Goal: Task Accomplishment & Management: Use online tool/utility

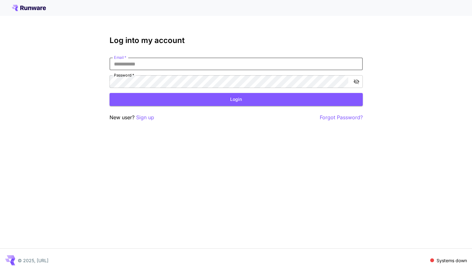
click at [143, 64] on input "Email   *" at bounding box center [236, 64] width 253 height 13
type input "**********"
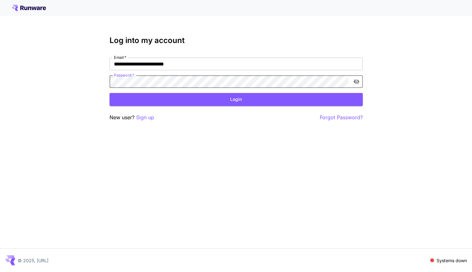
click button "Login" at bounding box center [236, 99] width 253 height 13
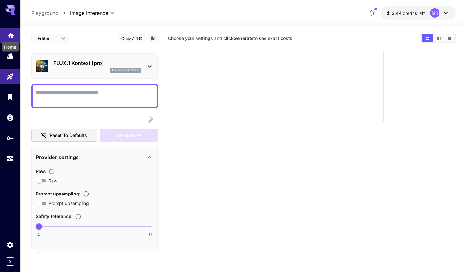
click at [8, 36] on icon "Home" at bounding box center [11, 34] width 8 height 8
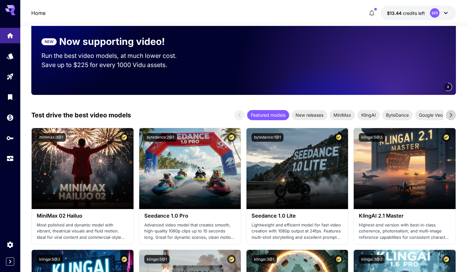
scroll to position [89, 0]
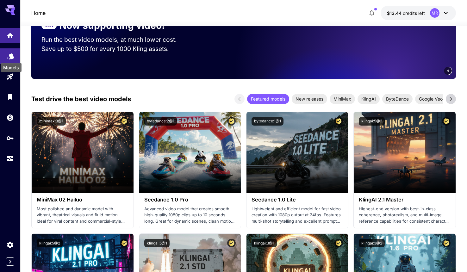
click at [10, 56] on icon "Models" at bounding box center [10, 54] width 7 height 6
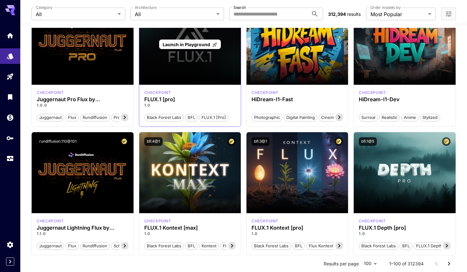
scroll to position [80, 0]
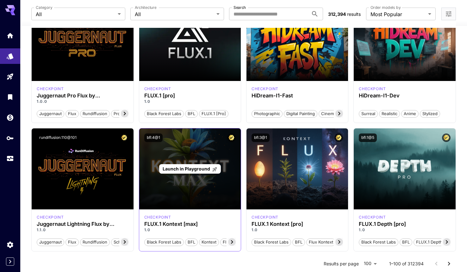
click at [203, 169] on span "Launch in Playground" at bounding box center [186, 168] width 47 height 5
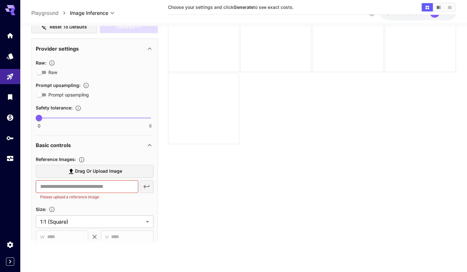
scroll to position [100, 0]
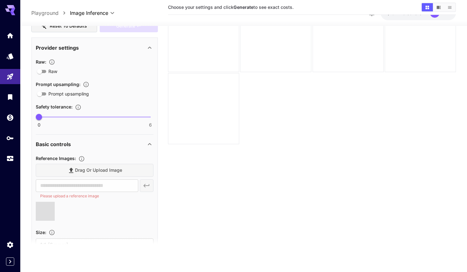
type input "**********"
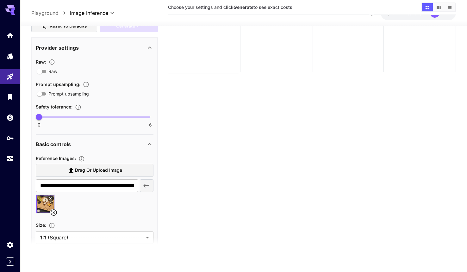
scroll to position [0, 0]
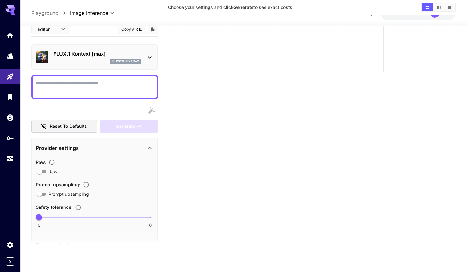
paste textarea "**********"
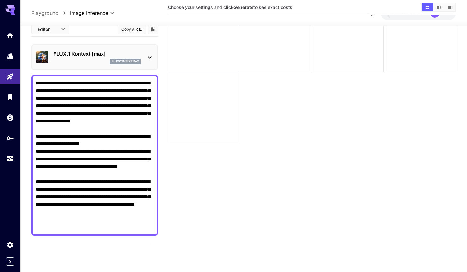
drag, startPoint x: 38, startPoint y: 161, endPoint x: 122, endPoint y: 161, distance: 84.2
click at [122, 161] on textarea "**********" at bounding box center [95, 155] width 118 height 152
drag, startPoint x: 38, startPoint y: 159, endPoint x: 79, endPoint y: 161, distance: 40.6
click at [79, 161] on textarea "**********" at bounding box center [95, 151] width 118 height 144
click at [110, 159] on textarea "**********" at bounding box center [95, 151] width 118 height 144
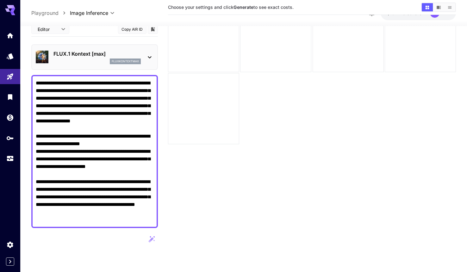
click at [110, 159] on textarea "**********" at bounding box center [95, 151] width 118 height 144
paste textarea "****"
click at [131, 176] on textarea "**********" at bounding box center [95, 151] width 118 height 144
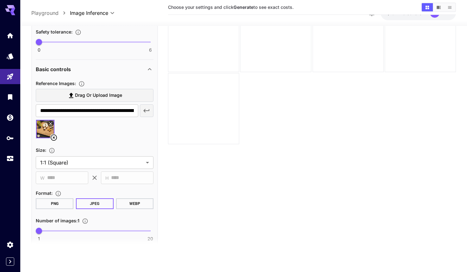
scroll to position [313, 0]
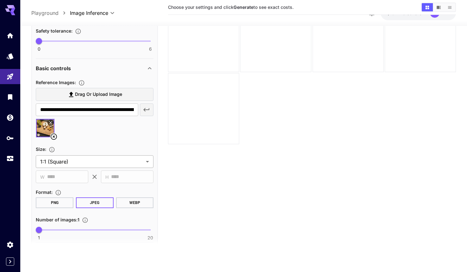
type textarea "**********"
click at [100, 162] on body "**********" at bounding box center [233, 111] width 467 height 322
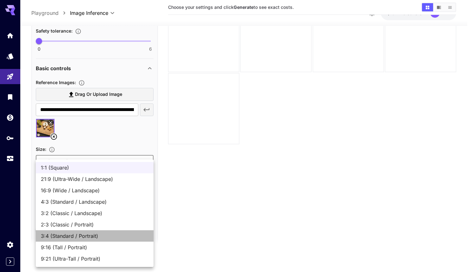
click at [93, 236] on span "3:4 (Standard / Portrait)" at bounding box center [95, 236] width 108 height 8
type input "**********"
type input "***"
type input "****"
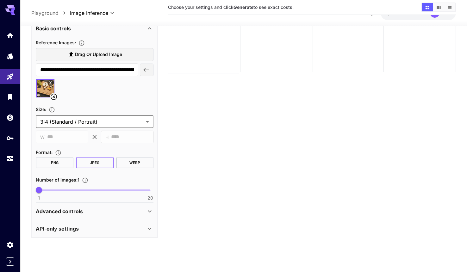
scroll to position [354, 0]
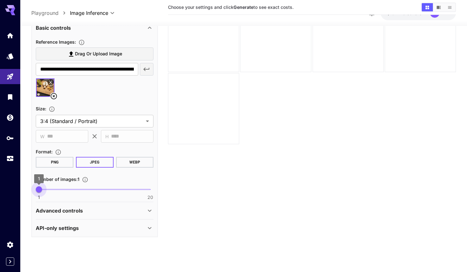
type input "*"
click at [42, 190] on span "2" at bounding box center [45, 189] width 6 height 6
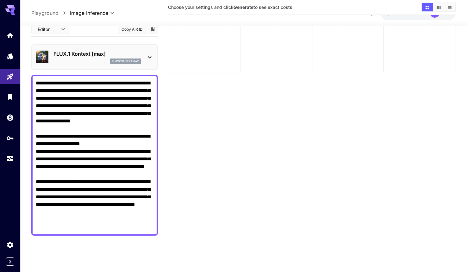
scroll to position [0, 0]
click at [88, 169] on textarea "**********" at bounding box center [95, 155] width 118 height 152
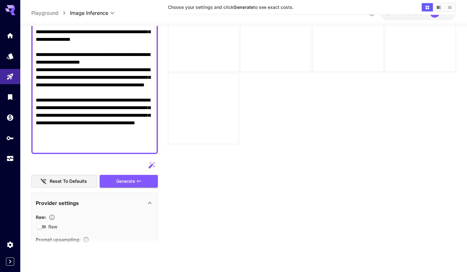
scroll to position [159, 0]
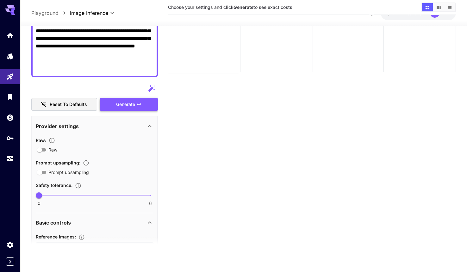
click at [115, 105] on button "Generate" at bounding box center [129, 104] width 58 height 13
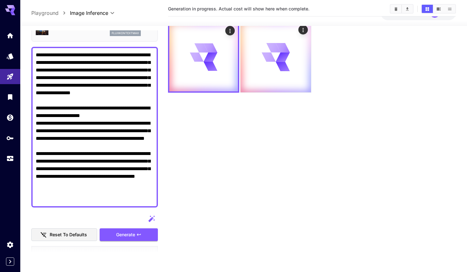
scroll to position [0, 0]
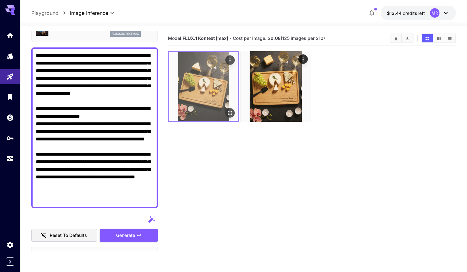
click at [202, 95] on img at bounding box center [203, 86] width 69 height 69
click at [229, 112] on icon "Open in fullscreen" at bounding box center [230, 113] width 6 height 6
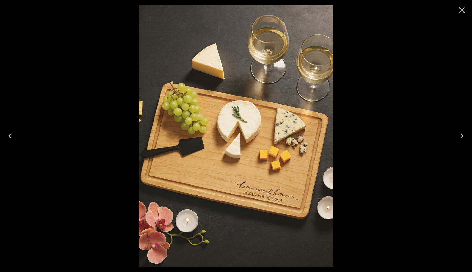
click at [463, 9] on icon "Close" at bounding box center [462, 10] width 6 height 6
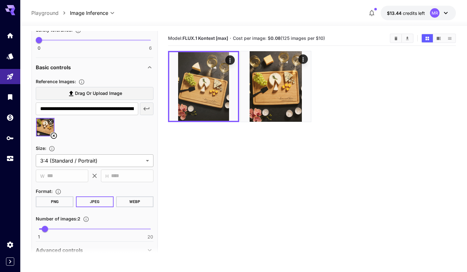
scroll to position [324, 0]
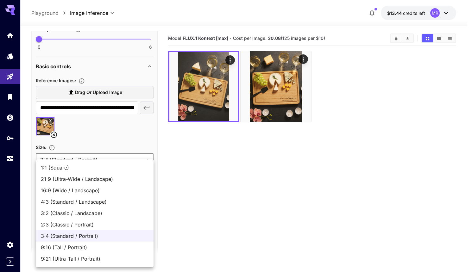
click at [137, 161] on body "**********" at bounding box center [236, 161] width 472 height 322
click at [82, 166] on span "1:1 (Square)" at bounding box center [95, 168] width 108 height 8
type input "**********"
type input "****"
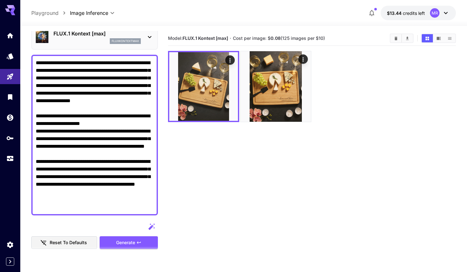
scroll to position [26, 0]
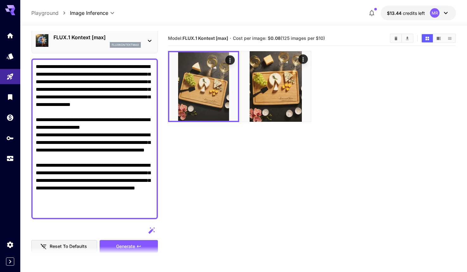
click at [79, 114] on textarea "**********" at bounding box center [95, 139] width 118 height 152
paste textarea "**********"
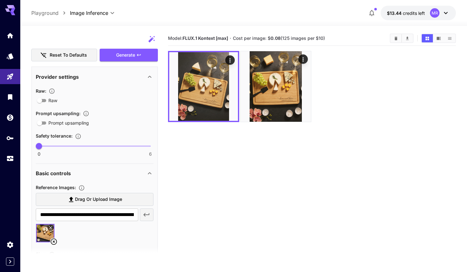
scroll to position [333, 0]
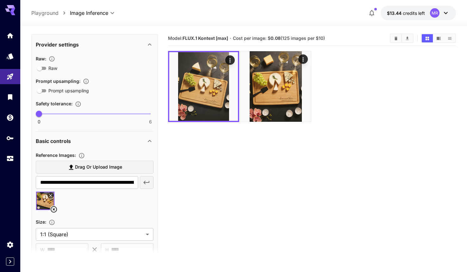
type textarea "**********"
click at [54, 211] on icon at bounding box center [54, 210] width 8 height 8
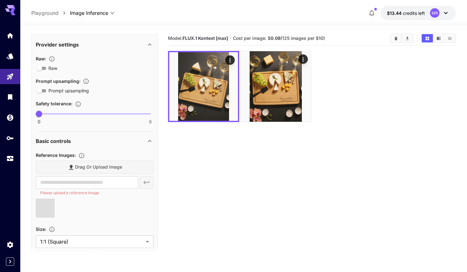
type input "**********"
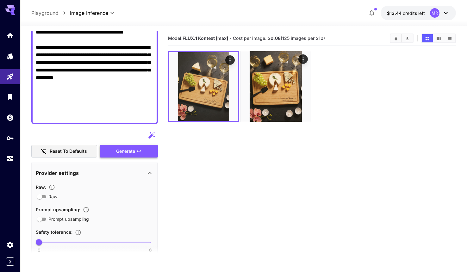
scroll to position [204, 0]
click at [112, 152] on button "Generate" at bounding box center [129, 151] width 58 height 13
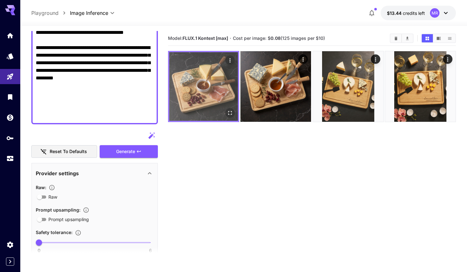
click at [182, 91] on img at bounding box center [203, 86] width 69 height 69
click at [229, 112] on icon "Open in fullscreen" at bounding box center [230, 113] width 4 height 4
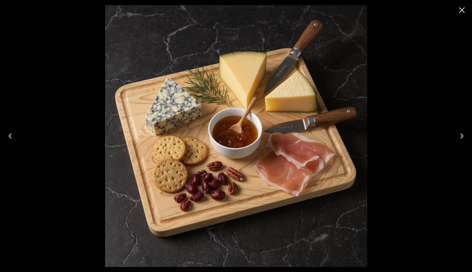
click at [461, 9] on icon "Close" at bounding box center [462, 10] width 6 height 6
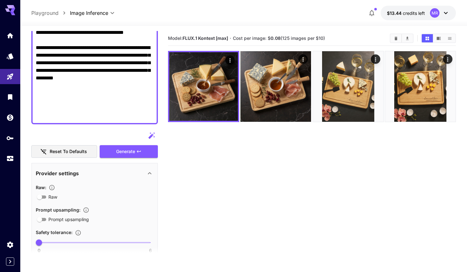
click at [87, 113] on textarea "Raw" at bounding box center [95, 2] width 118 height 236
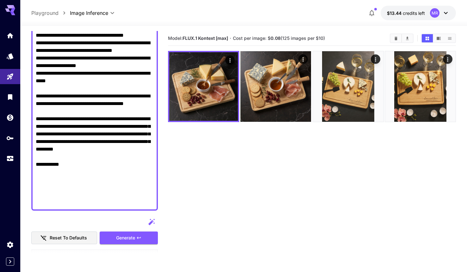
scroll to position [146, 0]
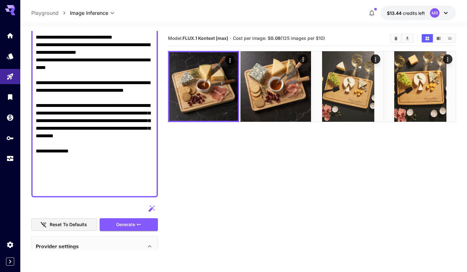
click at [67, 190] on textarea "Raw" at bounding box center [95, 67] width 118 height 251
paste textarea "**********"
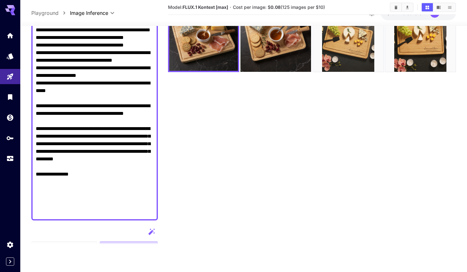
scroll to position [114, 0]
click at [70, 211] on textarea "Raw" at bounding box center [95, 90] width 118 height 251
paste textarea "**********"
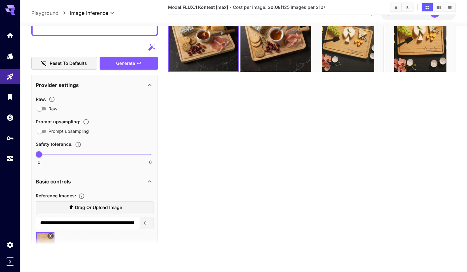
scroll to position [257, 0]
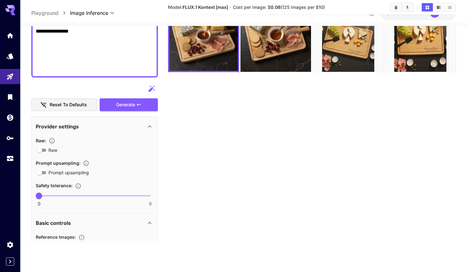
paste textarea "**"
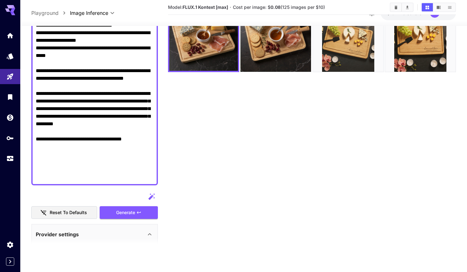
scroll to position [149, 0]
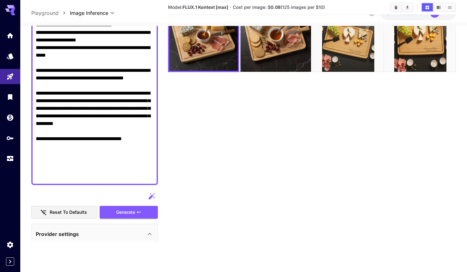
paste textarea "**********"
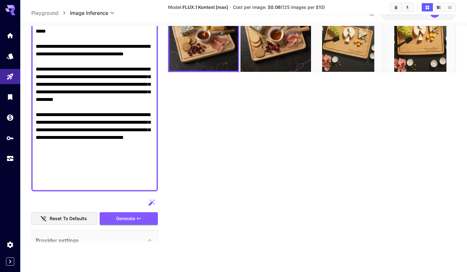
scroll to position [179, 0]
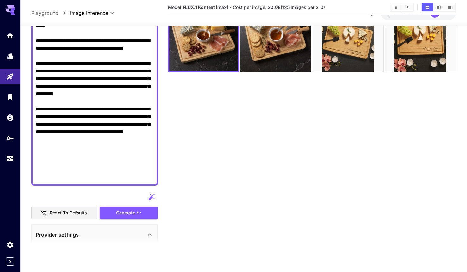
click at [117, 220] on div "**********" at bounding box center [94, 192] width 127 height 698
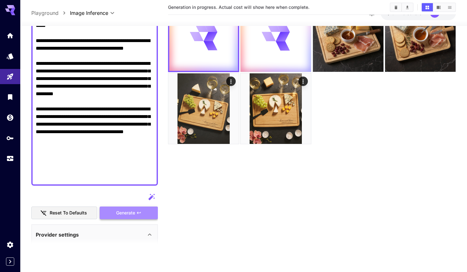
click at [118, 215] on span "Generate" at bounding box center [125, 213] width 19 height 8
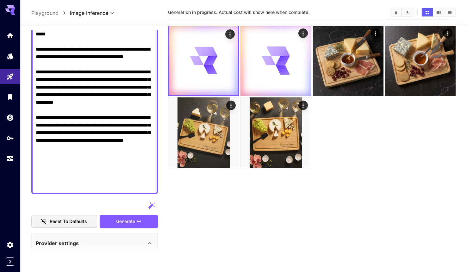
scroll to position [24, 0]
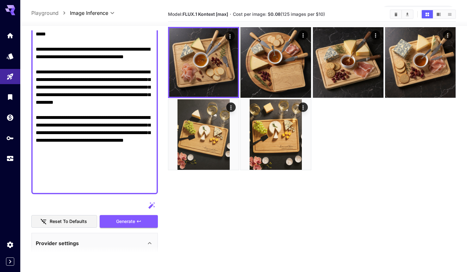
click at [69, 171] on textarea "Raw" at bounding box center [95, 49] width 118 height 281
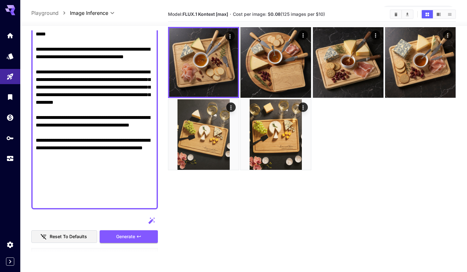
drag, startPoint x: 37, startPoint y: 186, endPoint x: 63, endPoint y: 187, distance: 26.0
click at [63, 187] on textarea "Raw" at bounding box center [95, 57] width 118 height 296
drag, startPoint x: 86, startPoint y: 186, endPoint x: 149, endPoint y: 186, distance: 62.4
click at [149, 186] on textarea "Raw" at bounding box center [95, 57] width 118 height 296
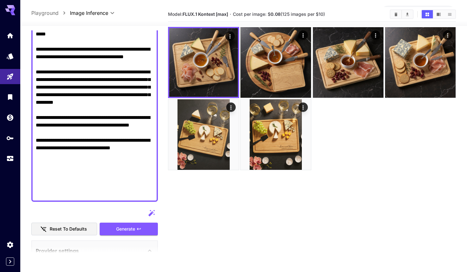
click at [131, 186] on textarea "Raw" at bounding box center [95, 53] width 118 height 289
click at [154, 186] on div at bounding box center [94, 53] width 127 height 298
click at [153, 186] on textarea "Raw" at bounding box center [95, 53] width 118 height 289
paste textarea "**********"
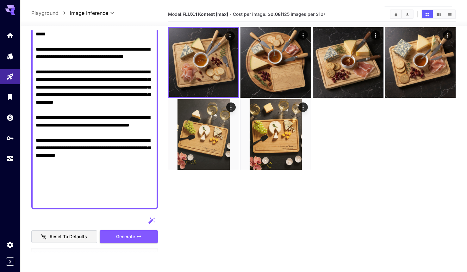
click at [40, 195] on textarea "Raw" at bounding box center [95, 57] width 118 height 296
click at [96, 194] on textarea "Raw" at bounding box center [95, 57] width 118 height 296
click at [130, 193] on textarea "Raw" at bounding box center [95, 57] width 118 height 296
type textarea "**********"
click at [141, 236] on icon "button" at bounding box center [138, 236] width 5 height 5
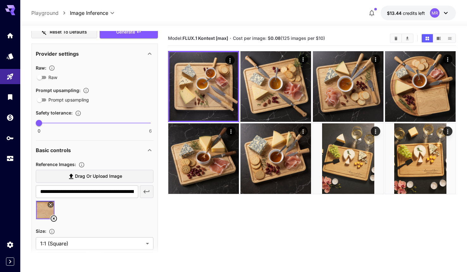
scroll to position [387, 0]
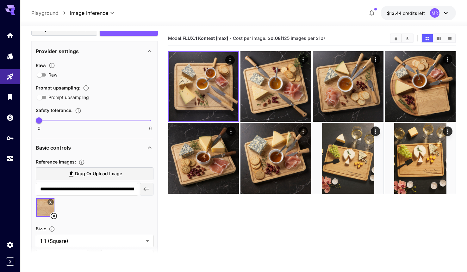
click at [80, 174] on span "Drag or upload image" at bounding box center [98, 174] width 47 height 8
click at [0, 0] on input "Drag or upload image" at bounding box center [0, 0] width 0 height 0
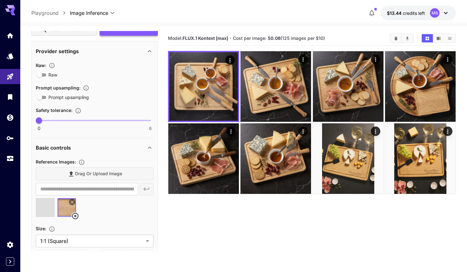
type input "**********"
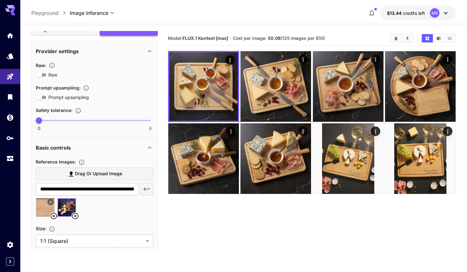
click at [124, 33] on span "Generate" at bounding box center [125, 30] width 19 height 8
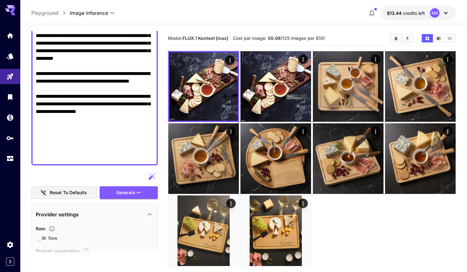
scroll to position [254, 0]
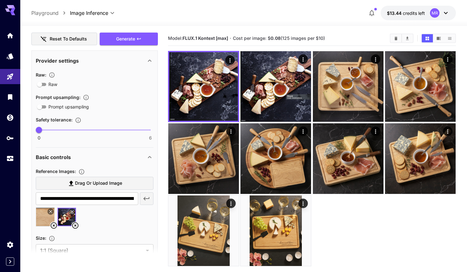
scroll to position [397, 0]
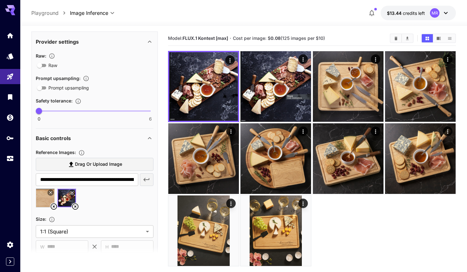
click at [76, 206] on icon at bounding box center [75, 207] width 6 height 6
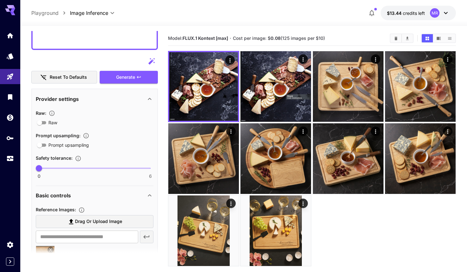
scroll to position [377, 0]
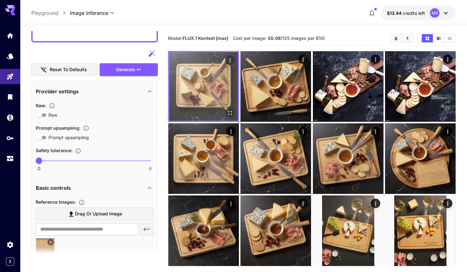
click at [193, 95] on img at bounding box center [203, 86] width 69 height 69
click at [229, 112] on icon "Open in fullscreen" at bounding box center [230, 113] width 4 height 4
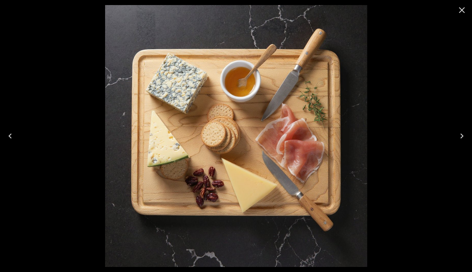
click at [463, 9] on icon "Close" at bounding box center [462, 10] width 6 height 6
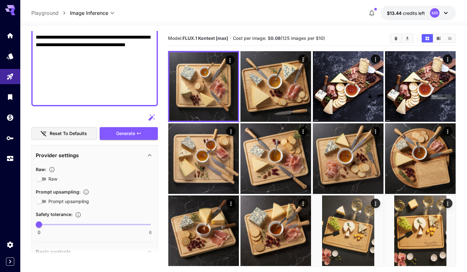
scroll to position [274, 0]
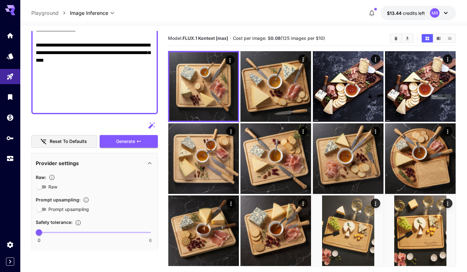
scroll to position [299, 0]
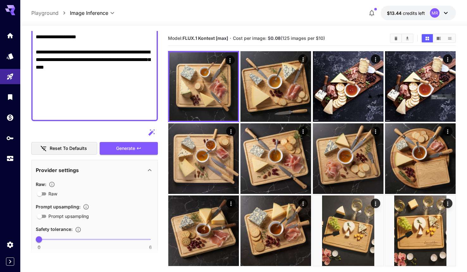
drag, startPoint x: 90, startPoint y: 45, endPoint x: 138, endPoint y: 45, distance: 48.4
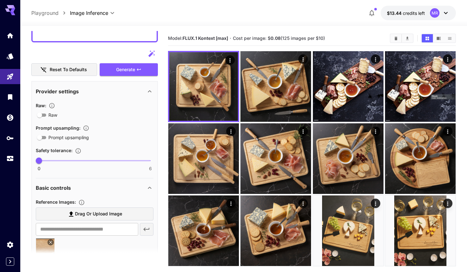
paste textarea "**********"
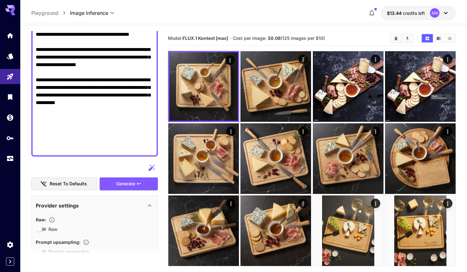
paste textarea "**********"
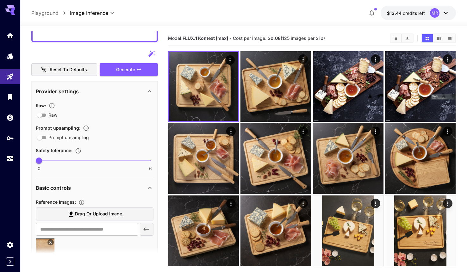
scroll to position [287, 0]
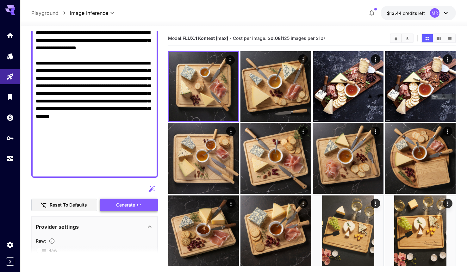
type textarea "**********"
click at [139, 208] on button "Generate" at bounding box center [129, 205] width 58 height 13
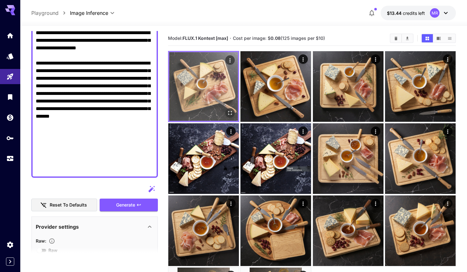
click at [187, 100] on img at bounding box center [203, 86] width 69 height 69
click at [230, 112] on icon "Open in fullscreen" at bounding box center [230, 113] width 6 height 6
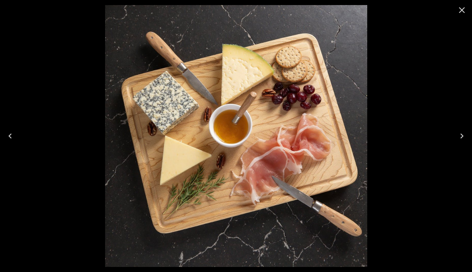
click at [460, 136] on icon "Next" at bounding box center [462, 136] width 10 height 10
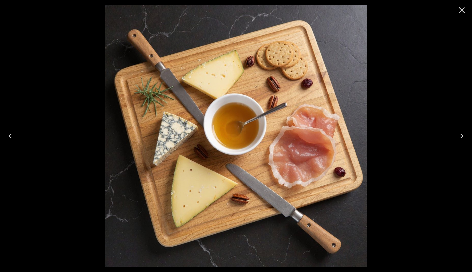
click at [11, 135] on icon "Previous" at bounding box center [10, 136] width 10 height 10
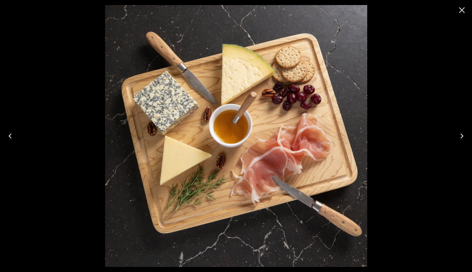
click at [462, 11] on icon "Close" at bounding box center [462, 10] width 10 height 10
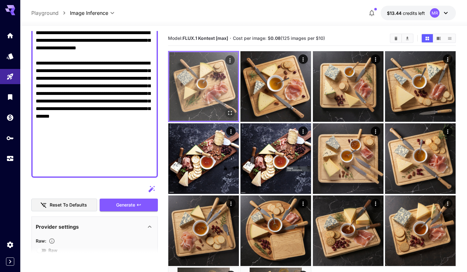
click at [230, 59] on icon "Actions" at bounding box center [230, 60] width 1 height 4
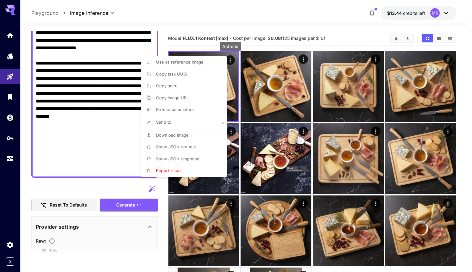
click at [179, 133] on span "Download Image" at bounding box center [172, 135] width 33 height 5
click at [161, 234] on div at bounding box center [236, 136] width 472 height 272
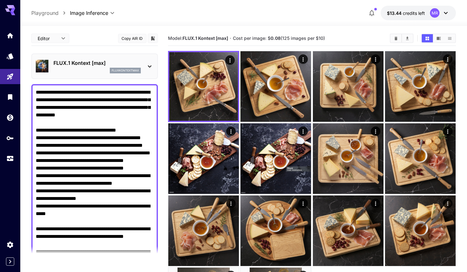
click at [56, 38] on body "**********" at bounding box center [233, 179] width 467 height 358
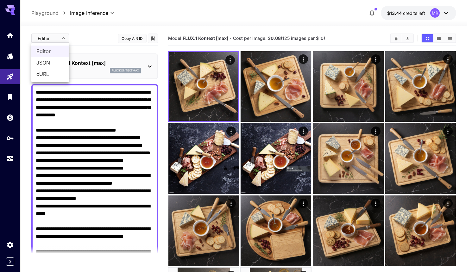
click at [86, 38] on div at bounding box center [236, 136] width 472 height 272
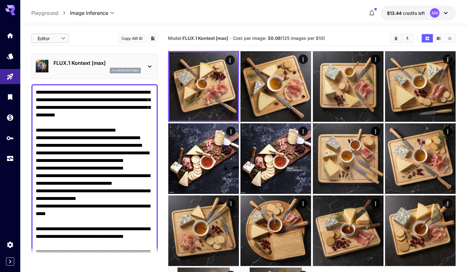
click at [140, 63] on p "FLUX.1 Kontext [max]" at bounding box center [97, 63] width 87 height 8
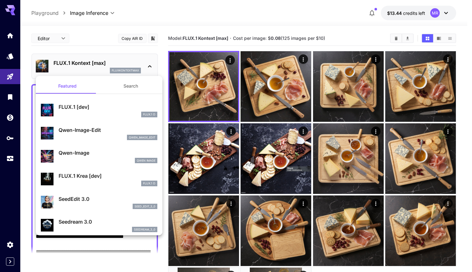
click at [11, 37] on div at bounding box center [236, 136] width 472 height 272
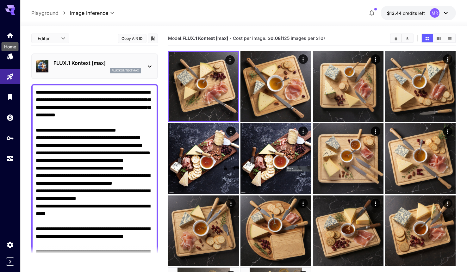
click at [9, 37] on icon "Home" at bounding box center [10, 34] width 6 height 5
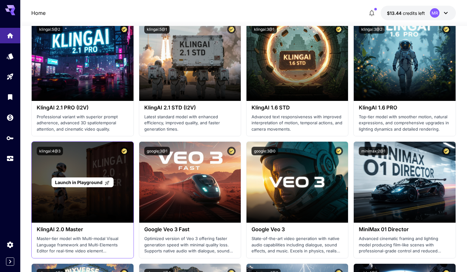
scroll to position [174, 0]
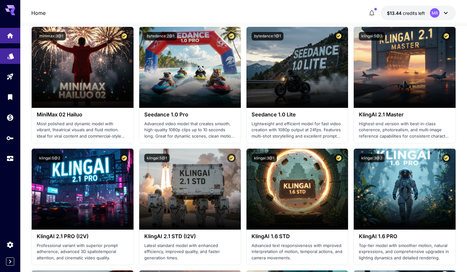
click at [10, 57] on icon "Models" at bounding box center [10, 56] width 7 height 6
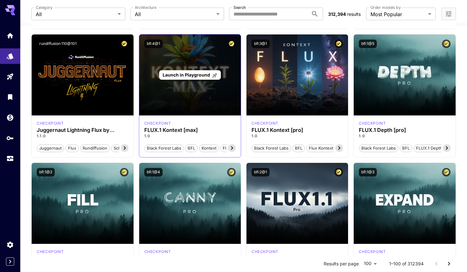
click at [187, 75] on span "Launch in Playground" at bounding box center [186, 74] width 47 height 5
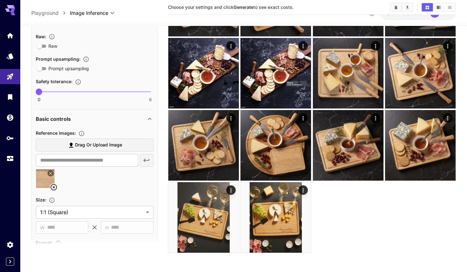
scroll to position [524, 0]
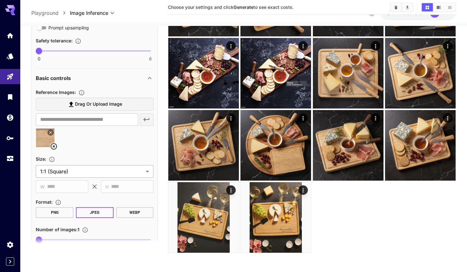
click at [148, 173] on body "**********" at bounding box center [233, 94] width 467 height 358
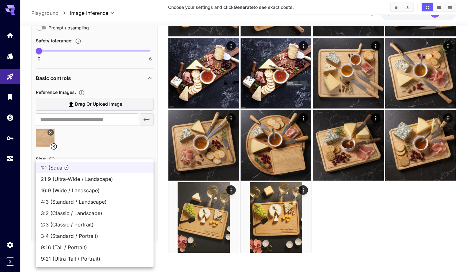
click at [107, 210] on span "3:2 (Classic / Landscape)" at bounding box center [95, 214] width 108 height 8
type input "**********"
type input "****"
type input "***"
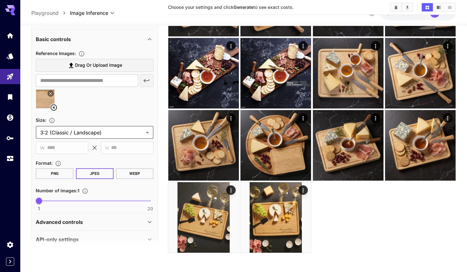
scroll to position [574, 0]
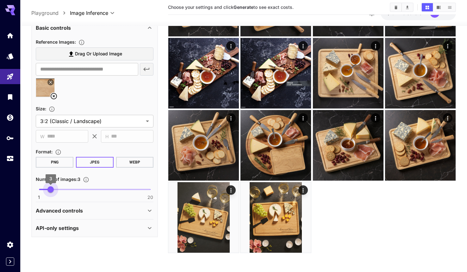
type input "*"
drag, startPoint x: 41, startPoint y: 191, endPoint x: 55, endPoint y: 192, distance: 13.3
click at [55, 192] on span "4" at bounding box center [57, 190] width 6 height 6
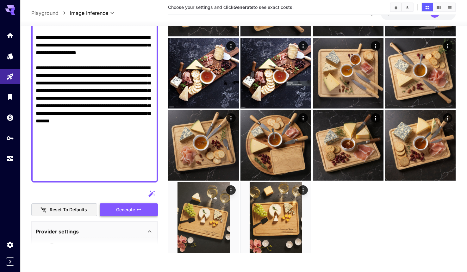
click at [119, 209] on div "Reset to defaults Generate" at bounding box center [94, 202] width 127 height 29
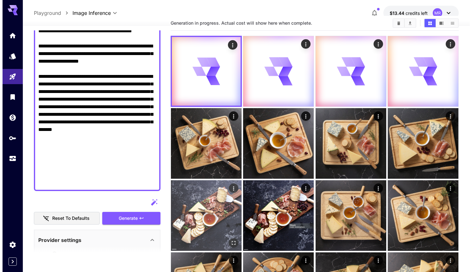
scroll to position [0, 0]
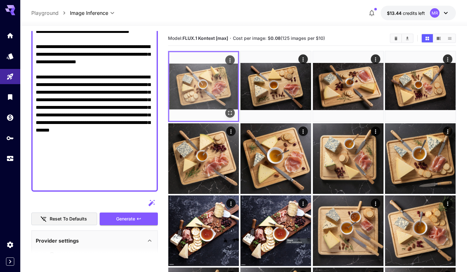
click at [213, 91] on img at bounding box center [203, 86] width 69 height 69
click at [230, 114] on icon "Open in fullscreen" at bounding box center [230, 113] width 6 height 6
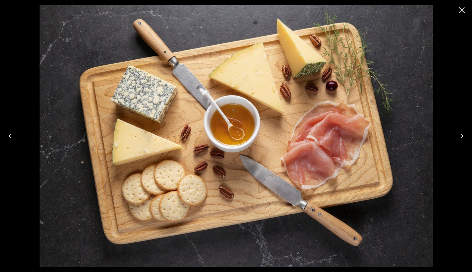
scroll to position [274, 0]
click at [463, 136] on icon "Next" at bounding box center [461, 136] width 3 height 5
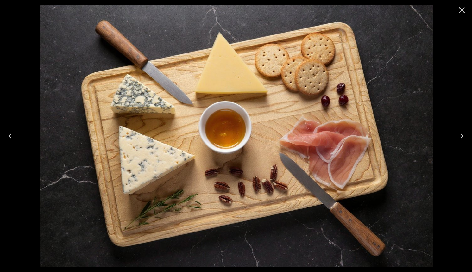
click at [463, 136] on icon "Next" at bounding box center [461, 136] width 3 height 5
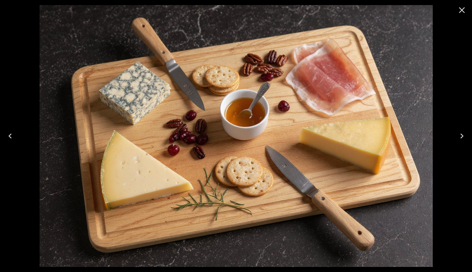
click at [460, 134] on icon "Next" at bounding box center [462, 136] width 10 height 10
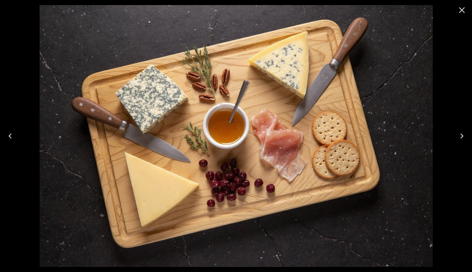
click at [462, 8] on icon "Close" at bounding box center [462, 10] width 10 height 10
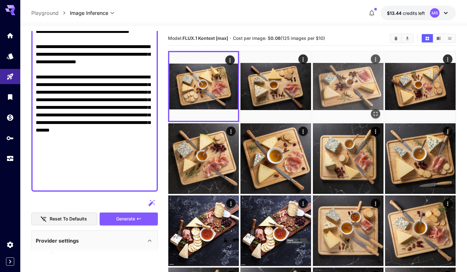
click at [374, 60] on icon "Actions" at bounding box center [376, 59] width 6 height 6
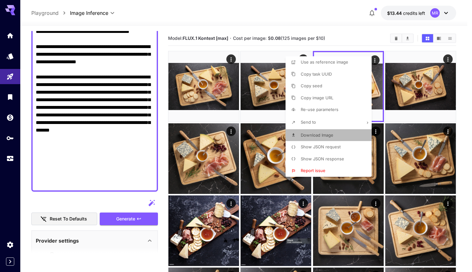
click at [324, 136] on span "Download Image" at bounding box center [317, 135] width 33 height 5
click at [265, 28] on div at bounding box center [236, 136] width 472 height 272
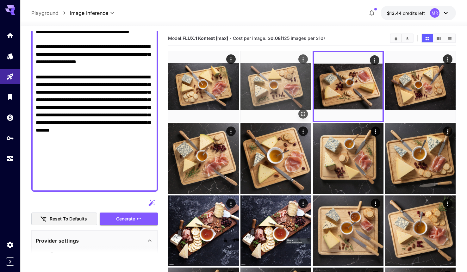
click at [284, 75] on img at bounding box center [276, 86] width 71 height 71
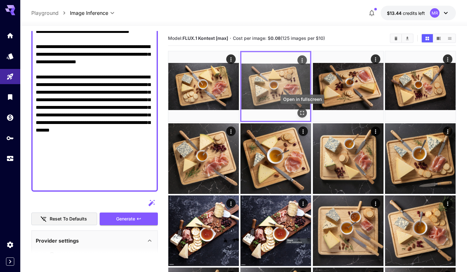
click at [301, 112] on icon "Open in fullscreen" at bounding box center [303, 113] width 4 height 4
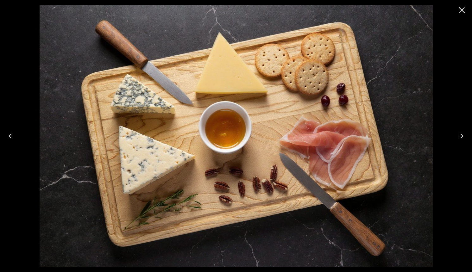
click at [460, 11] on icon "Close" at bounding box center [462, 10] width 10 height 10
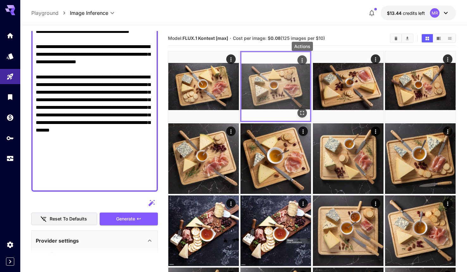
click at [303, 60] on icon "Actions" at bounding box center [302, 60] width 6 height 6
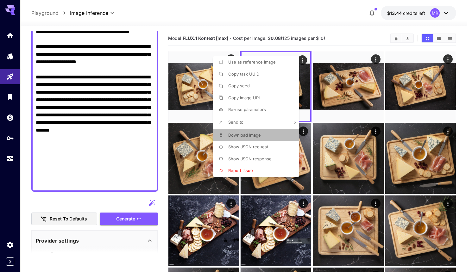
click at [271, 137] on li "Download Image" at bounding box center [258, 135] width 90 height 12
click at [294, 22] on div at bounding box center [236, 136] width 472 height 272
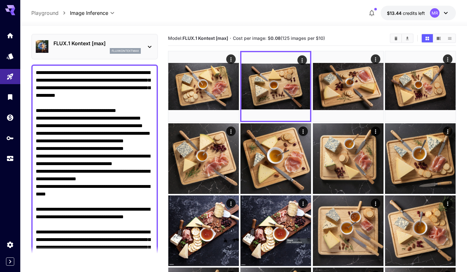
scroll to position [0, 0]
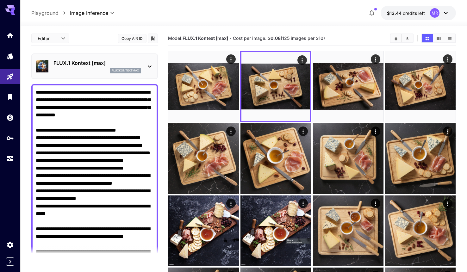
click at [51, 104] on textarea "Raw" at bounding box center [95, 275] width 118 height 372
click at [9, 54] on icon "Models" at bounding box center [11, 55] width 8 height 8
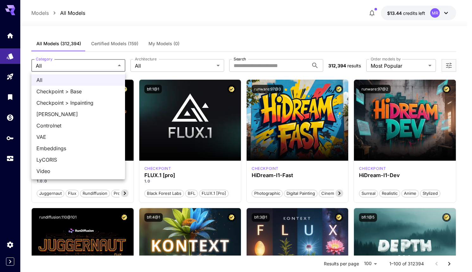
click at [199, 35] on div at bounding box center [236, 136] width 472 height 272
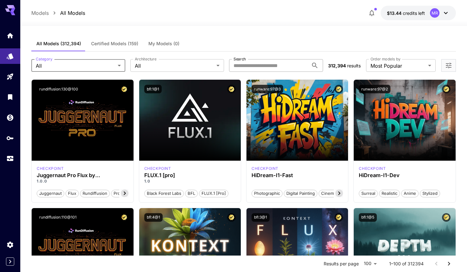
click at [244, 64] on input "Search" at bounding box center [268, 65] width 79 height 13
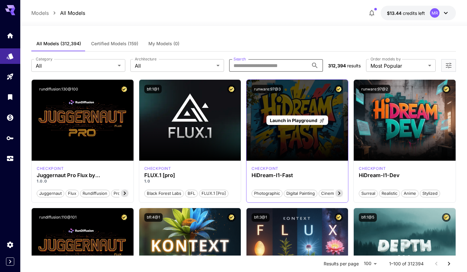
type input "**********"
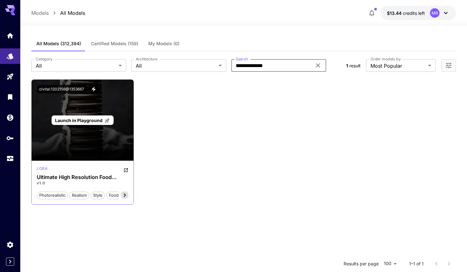
click at [79, 122] on span "Launch in Playground" at bounding box center [78, 120] width 47 height 5
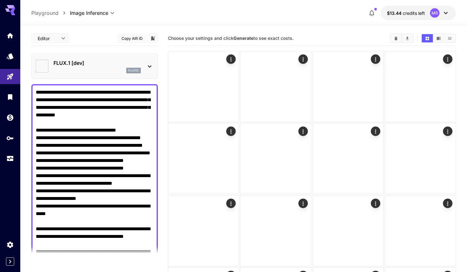
type input "**********"
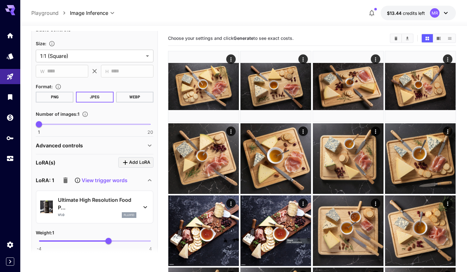
scroll to position [437, 0]
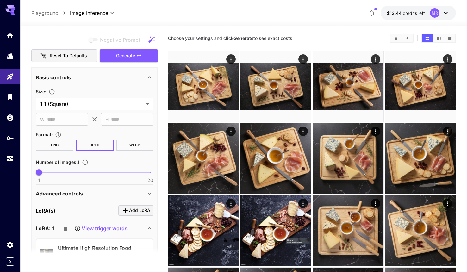
click at [85, 105] on body "**********" at bounding box center [233, 215] width 467 height 430
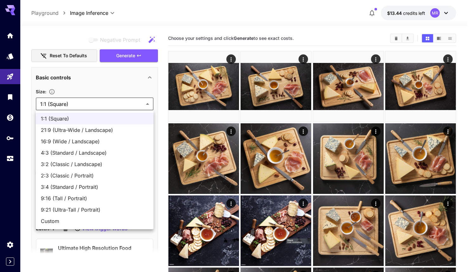
click at [85, 162] on span "3:2 (Classic / Landscape)" at bounding box center [95, 165] width 108 height 8
type input "**********"
type input "****"
type input "***"
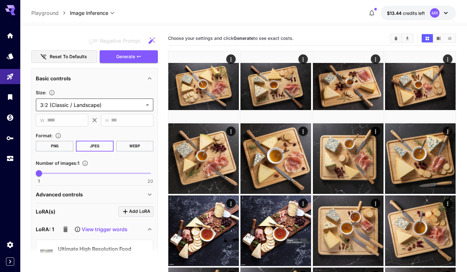
scroll to position [436, 0]
type input "*"
drag, startPoint x: 39, startPoint y: 174, endPoint x: 55, endPoint y: 173, distance: 16.2
click at [55, 173] on span "4" at bounding box center [57, 174] width 6 height 6
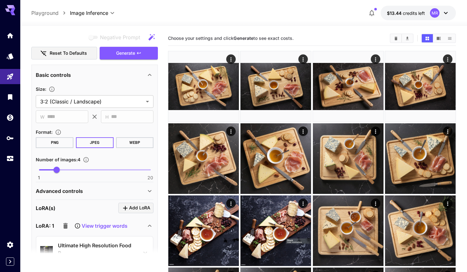
scroll to position [441, 0]
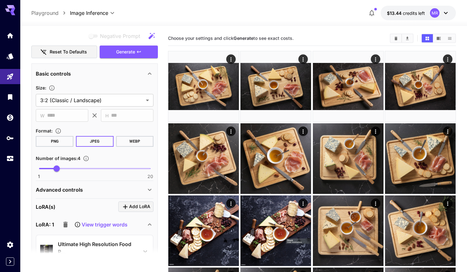
click at [92, 185] on div "Advanced controls" at bounding box center [95, 189] width 118 height 15
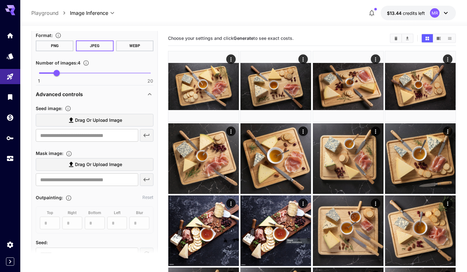
scroll to position [555, 0]
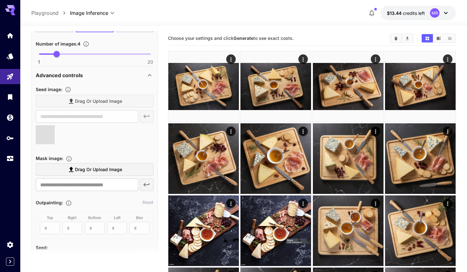
type input "**********"
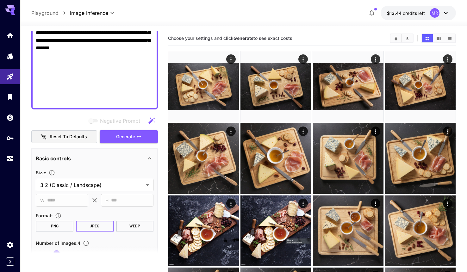
scroll to position [348, 0]
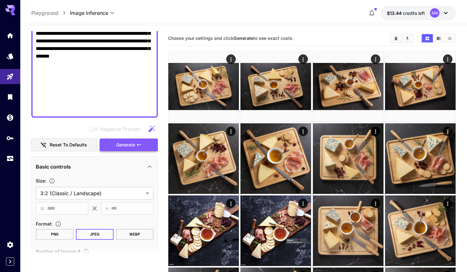
click at [118, 143] on span "Generate" at bounding box center [125, 145] width 19 height 8
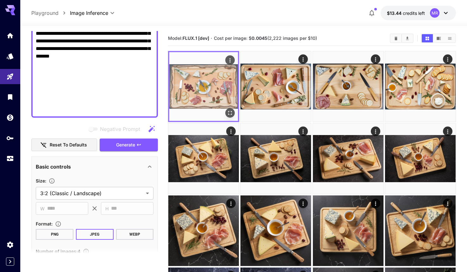
click at [194, 95] on img at bounding box center [203, 86] width 69 height 69
click at [198, 89] on img at bounding box center [203, 86] width 69 height 69
click at [230, 113] on icon "Open in fullscreen" at bounding box center [230, 113] width 6 height 6
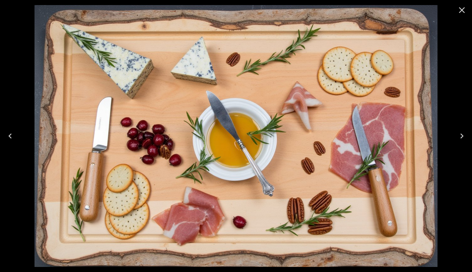
click at [462, 12] on icon "Close" at bounding box center [462, 10] width 10 height 10
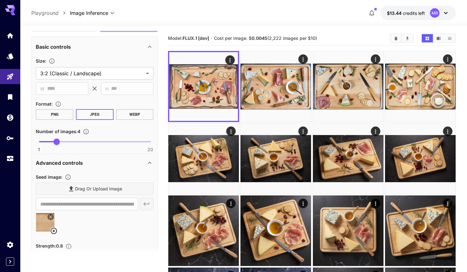
scroll to position [480, 0]
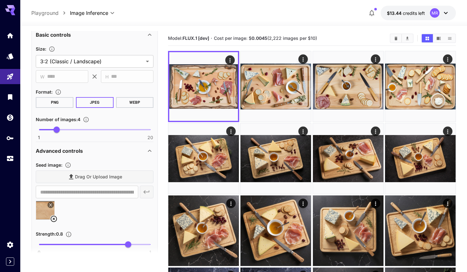
click at [54, 219] on icon at bounding box center [54, 219] width 6 height 6
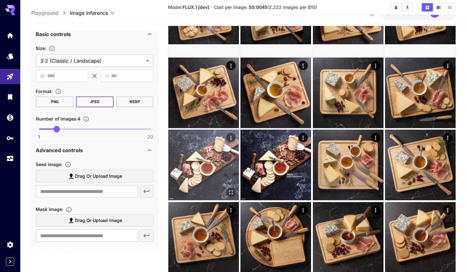
scroll to position [139, 0]
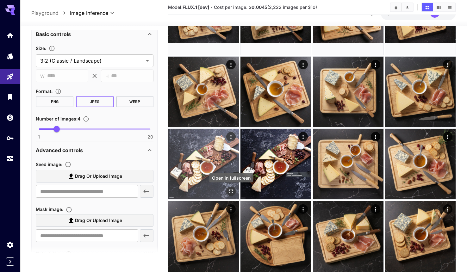
click at [230, 191] on icon "Open in fullscreen" at bounding box center [231, 191] width 6 height 6
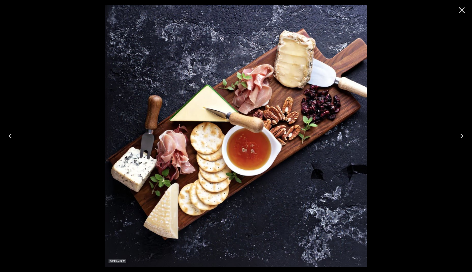
click at [462, 11] on icon "Close" at bounding box center [462, 10] width 10 height 10
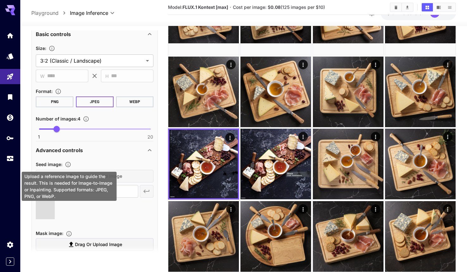
type input "**********"
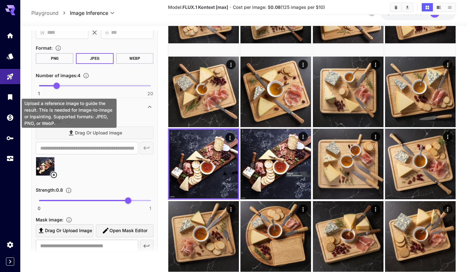
scroll to position [557, 0]
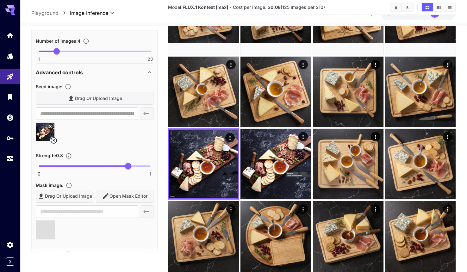
type input "**********"
click at [119, 196] on div "Drag or upload image Open Mask Editor" at bounding box center [95, 196] width 118 height 13
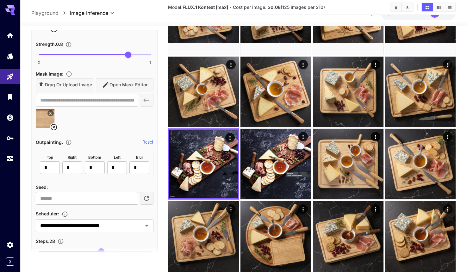
scroll to position [455, 0]
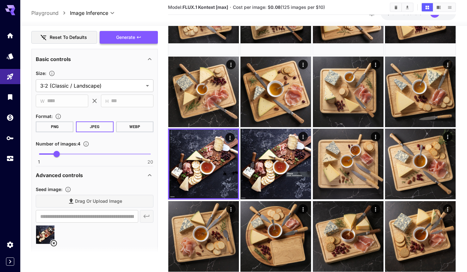
click at [113, 40] on button "Generate" at bounding box center [129, 37] width 58 height 13
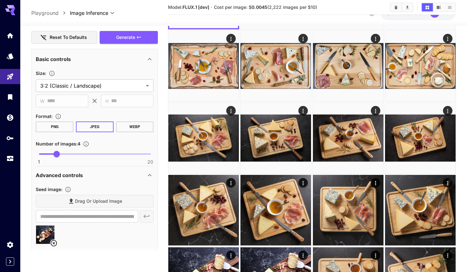
scroll to position [217, 0]
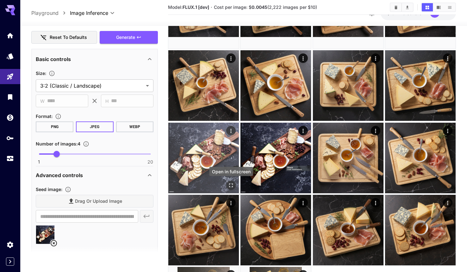
click at [230, 185] on icon "Open in fullscreen" at bounding box center [231, 185] width 6 height 6
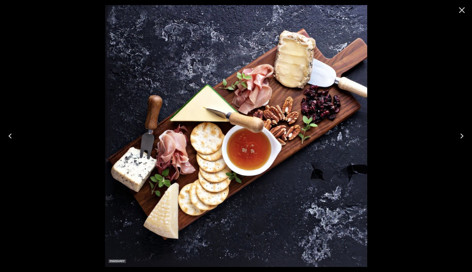
click at [464, 11] on icon "Close" at bounding box center [462, 10] width 10 height 10
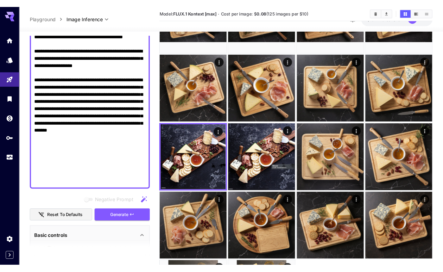
scroll to position [273, 0]
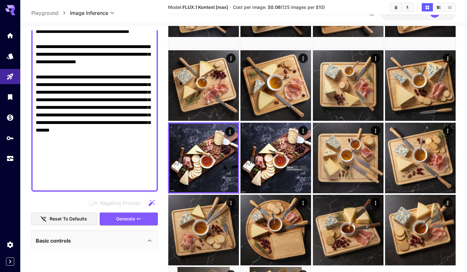
drag, startPoint x: 36, startPoint y: 153, endPoint x: 131, endPoint y: 184, distance: 99.8
click at [131, 184] on textarea "Negative Prompt" at bounding box center [95, 1] width 118 height 372
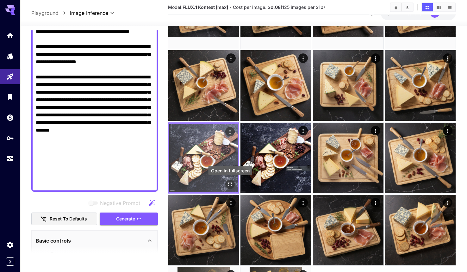
click at [230, 182] on icon "Open in fullscreen" at bounding box center [230, 184] width 6 height 6
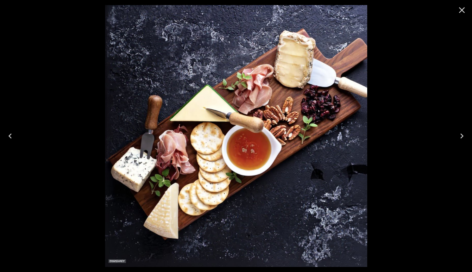
click at [461, 9] on icon "Close" at bounding box center [462, 10] width 6 height 6
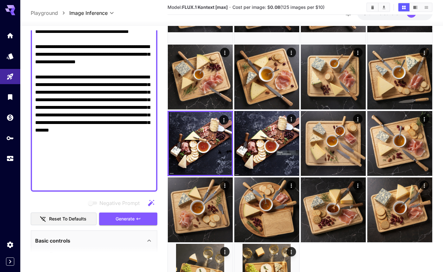
drag, startPoint x: 52, startPoint y: 101, endPoint x: 53, endPoint y: 98, distance: 3.7
click at [52, 100] on textarea "Negative Prompt" at bounding box center [94, 1] width 118 height 372
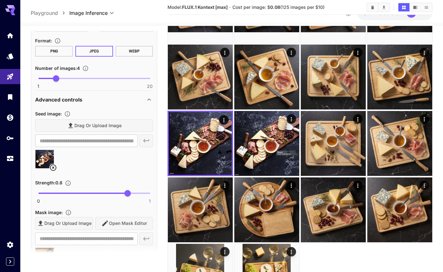
scroll to position [531, 0]
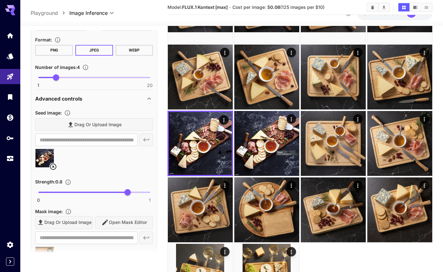
click at [53, 166] on icon at bounding box center [53, 167] width 8 height 8
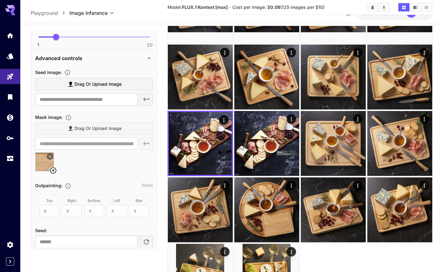
scroll to position [575, 0]
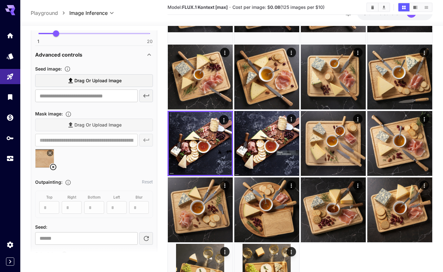
click at [53, 168] on icon at bounding box center [53, 167] width 8 height 8
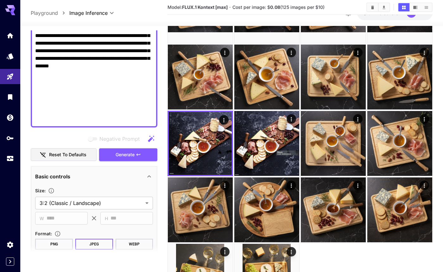
scroll to position [310, 0]
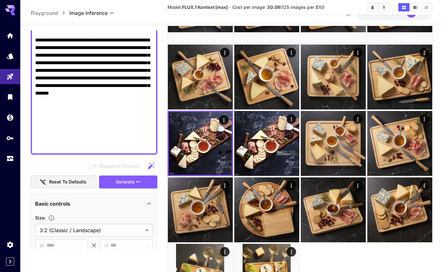
paste textarea "**********"
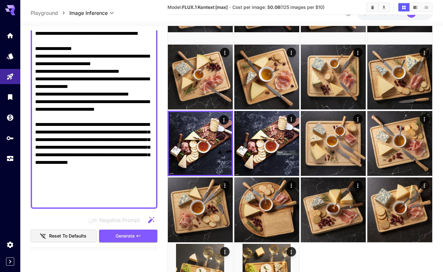
scroll to position [271, 0]
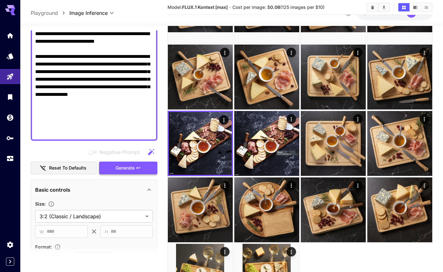
click at [127, 171] on span "Generate" at bounding box center [125, 168] width 19 height 8
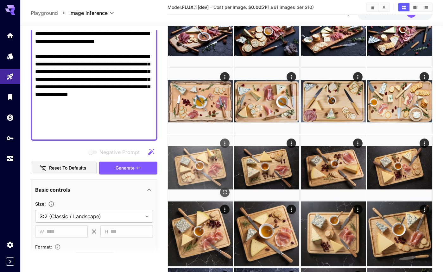
scroll to position [0, 0]
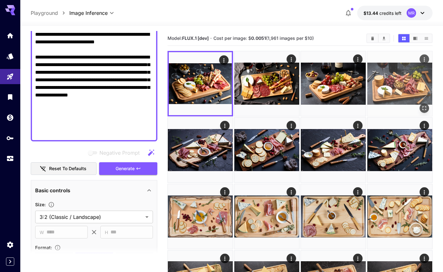
click at [388, 83] on img at bounding box center [399, 83] width 65 height 65
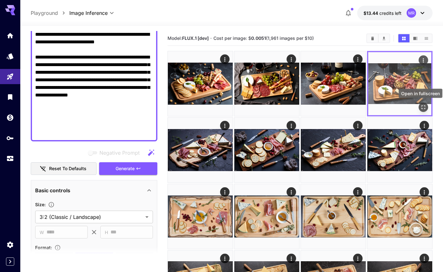
click at [421, 108] on icon "Open in fullscreen" at bounding box center [423, 107] width 4 height 4
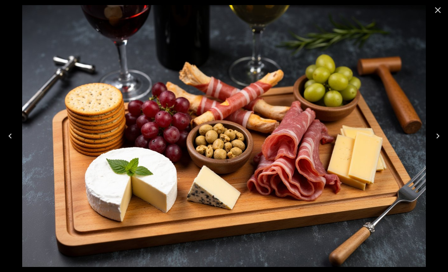
click at [9, 135] on icon "Previous" at bounding box center [10, 136] width 10 height 10
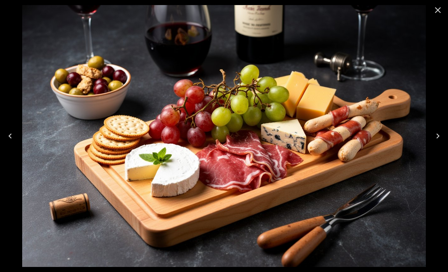
click at [9, 135] on icon "Previous" at bounding box center [10, 136] width 10 height 10
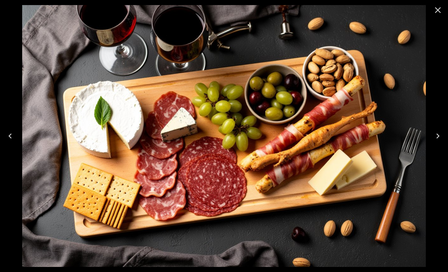
click at [9, 135] on icon "Previous" at bounding box center [10, 136] width 10 height 10
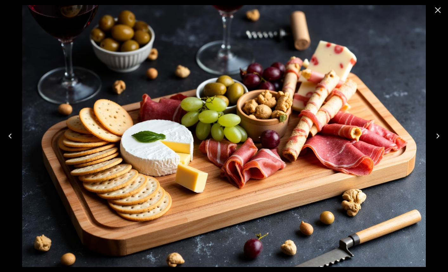
click at [437, 136] on icon "Next" at bounding box center [437, 136] width 10 height 10
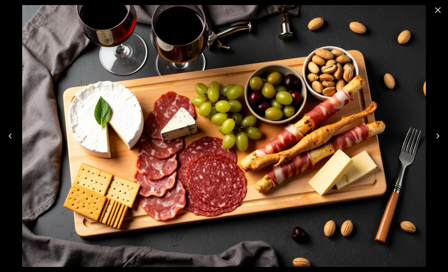
click at [436, 135] on icon "Next" at bounding box center [437, 136] width 10 height 10
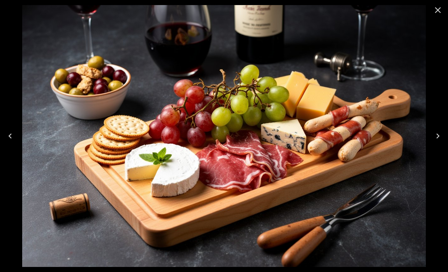
click at [436, 135] on icon "Next" at bounding box center [437, 136] width 10 height 10
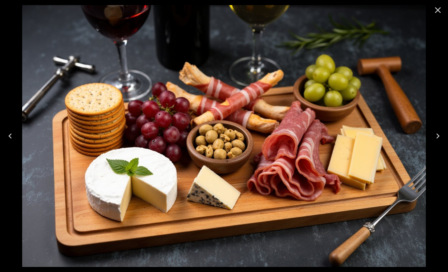
click at [10, 135] on icon "Previous" at bounding box center [10, 136] width 3 height 5
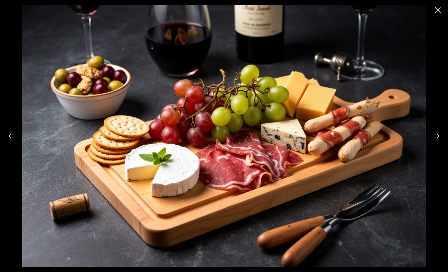
click at [10, 135] on icon "Previous" at bounding box center [10, 136] width 3 height 5
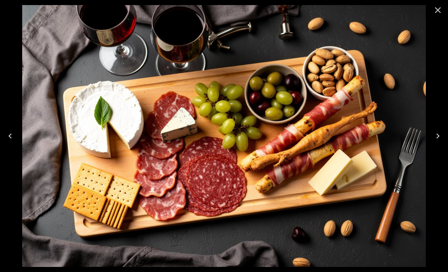
click at [438, 9] on icon "Close" at bounding box center [437, 10] width 10 height 10
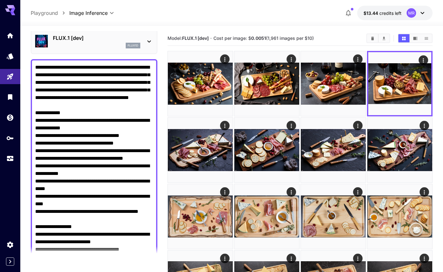
scroll to position [25, 0]
click at [116, 68] on textarea "Negative Prompt" at bounding box center [94, 223] width 118 height 319
paste textarea "**********"
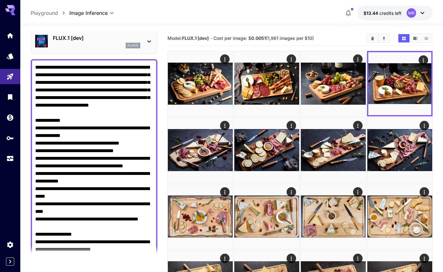
click at [117, 68] on textarea "Negative Prompt" at bounding box center [94, 227] width 118 height 327
click at [59, 76] on textarea "Negative Prompt" at bounding box center [94, 227] width 118 height 327
drag, startPoint x: 59, startPoint y: 75, endPoint x: 93, endPoint y: 74, distance: 33.6
click at [93, 74] on textarea "Negative Prompt" at bounding box center [94, 227] width 118 height 327
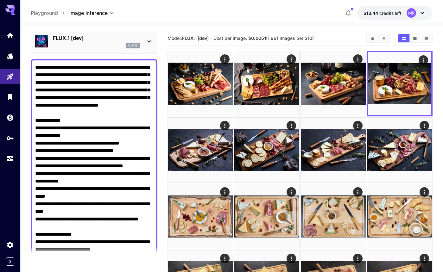
click at [50, 91] on textarea "Negative Prompt" at bounding box center [94, 227] width 118 height 327
paste textarea "**********"
drag, startPoint x: 51, startPoint y: 98, endPoint x: 84, endPoint y: 99, distance: 32.9
click at [84, 99] on textarea "Negative Prompt" at bounding box center [94, 231] width 118 height 334
drag, startPoint x: 103, startPoint y: 105, endPoint x: 116, endPoint y: 106, distance: 12.4
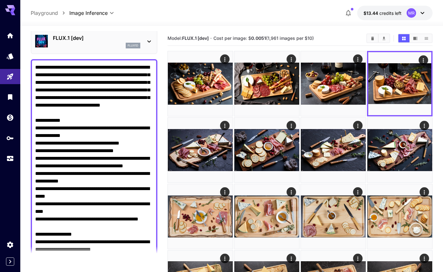
click at [116, 106] on textarea "Negative Prompt" at bounding box center [94, 227] width 118 height 327
drag, startPoint x: 118, startPoint y: 106, endPoint x: 76, endPoint y: 107, distance: 41.8
click at [76, 107] on textarea "Negative Prompt" at bounding box center [94, 227] width 118 height 327
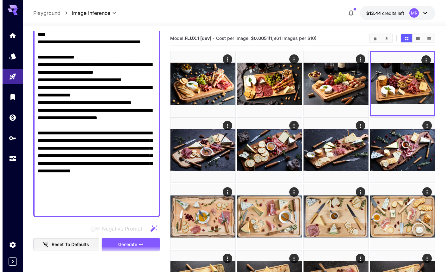
scroll to position [203, 0]
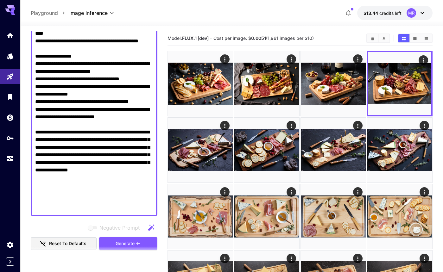
click at [105, 155] on textarea "Negative Prompt" at bounding box center [94, 48] width 118 height 327
type textarea "**********"
click at [121, 243] on span "Generate" at bounding box center [125, 244] width 19 height 8
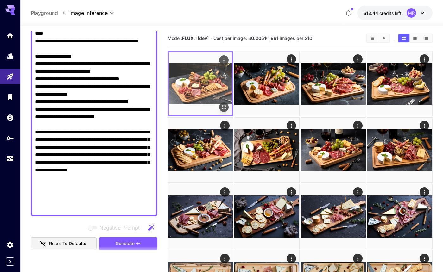
click at [192, 90] on img at bounding box center [200, 83] width 63 height 63
click at [222, 104] on icon "Open in fullscreen" at bounding box center [224, 107] width 6 height 6
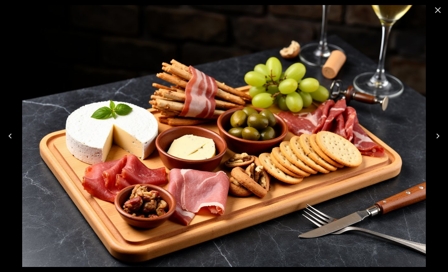
click at [437, 136] on icon "Next" at bounding box center [437, 136] width 10 height 10
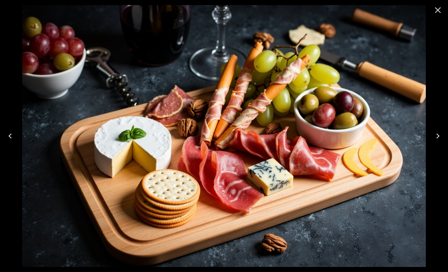
click at [437, 135] on icon "Next" at bounding box center [437, 136] width 10 height 10
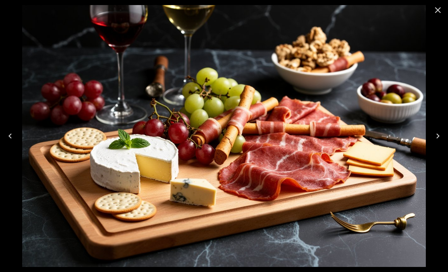
click at [437, 135] on icon "Next" at bounding box center [437, 136] width 3 height 5
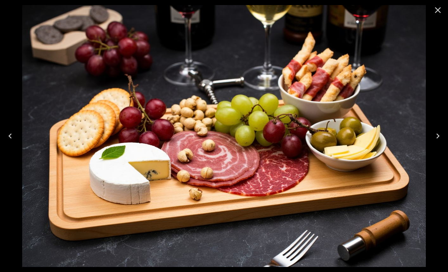
scroll to position [203, 0]
click at [437, 135] on icon "Next" at bounding box center [437, 136] width 3 height 5
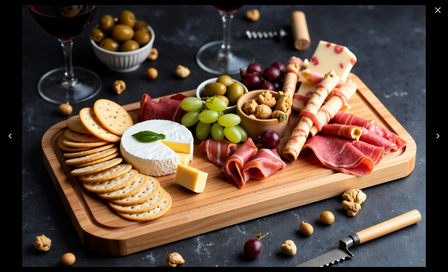
click at [441, 12] on icon "Close" at bounding box center [437, 10] width 10 height 10
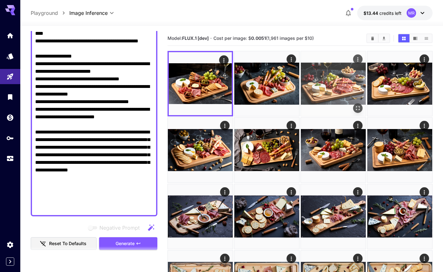
click at [356, 108] on icon "Open in fullscreen" at bounding box center [358, 108] width 6 height 6
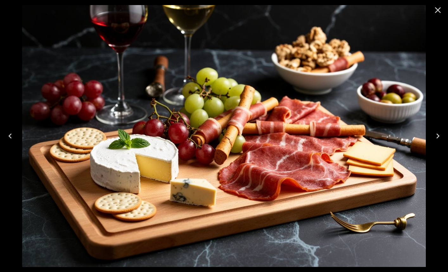
click at [437, 134] on icon "Next" at bounding box center [437, 136] width 3 height 5
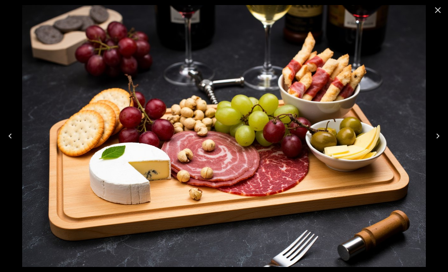
click at [434, 9] on icon "Close" at bounding box center [437, 10] width 10 height 10
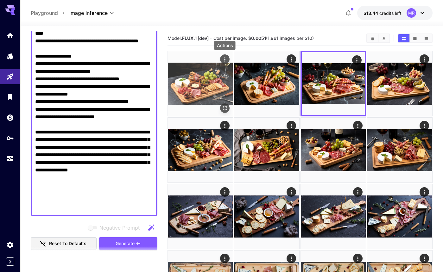
click at [223, 58] on icon "Actions" at bounding box center [225, 59] width 6 height 6
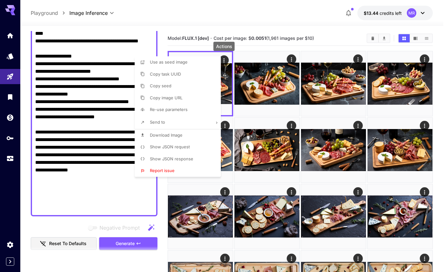
click at [329, 34] on div at bounding box center [224, 136] width 448 height 272
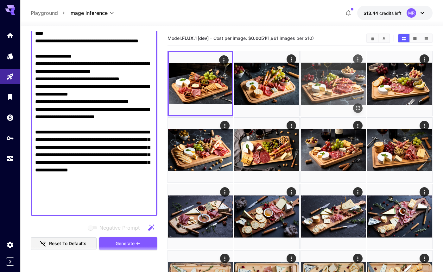
click at [357, 60] on icon "Actions" at bounding box center [358, 59] width 6 height 6
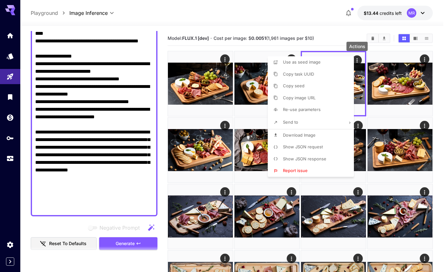
click at [299, 136] on span "Download Image" at bounding box center [299, 135] width 33 height 5
click at [424, 59] on div at bounding box center [224, 136] width 448 height 272
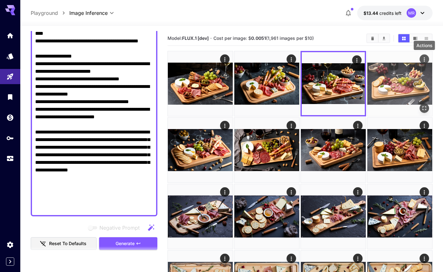
click at [424, 59] on icon "Actions" at bounding box center [424, 59] width 6 height 6
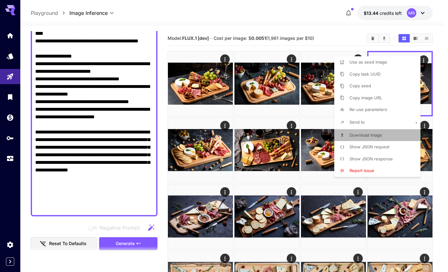
click at [368, 135] on span "Download Image" at bounding box center [365, 135] width 33 height 5
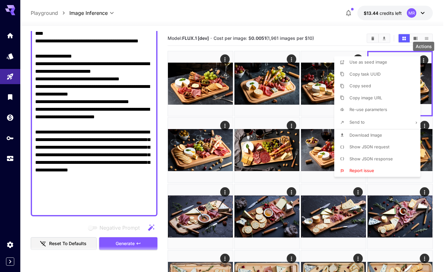
click at [117, 167] on div at bounding box center [224, 136] width 448 height 272
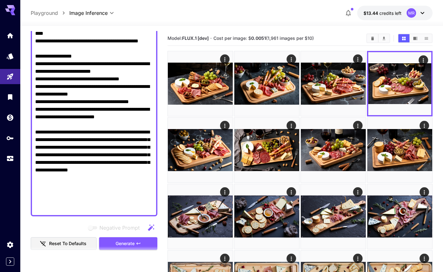
click at [117, 161] on textarea "Negative Prompt" at bounding box center [94, 48] width 118 height 327
click at [109, 161] on textarea "Negative Prompt" at bounding box center [94, 48] width 118 height 327
click at [370, 37] on button "Clear Images" at bounding box center [372, 38] width 11 height 8
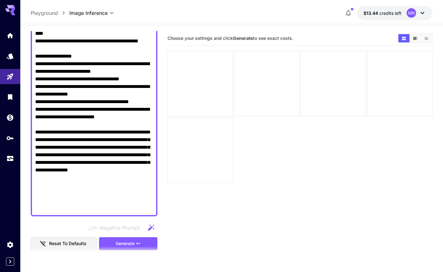
click at [276, 136] on div at bounding box center [299, 117] width 265 height 132
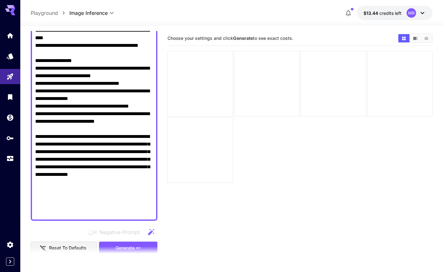
scroll to position [279, 0]
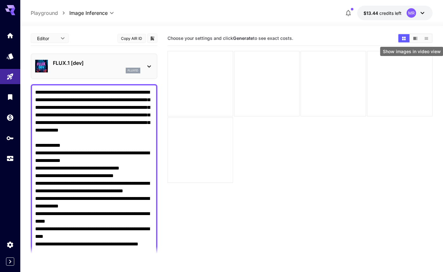
click at [418, 39] on button "Show images in video view" at bounding box center [415, 38] width 11 height 8
click at [425, 38] on icon "Show images in list view" at bounding box center [426, 38] width 5 height 5
click at [405, 38] on icon "Show images in grid view" at bounding box center [403, 37] width 3 height 3
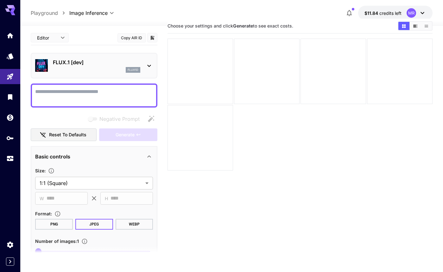
scroll to position [50, 0]
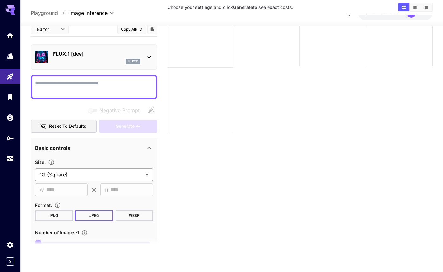
click at [104, 175] on body "**********" at bounding box center [221, 111] width 443 height 322
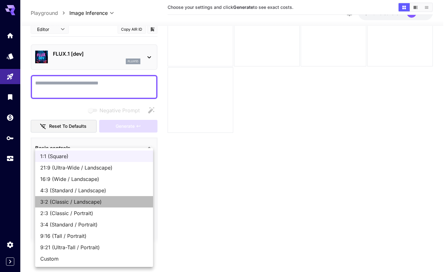
click at [92, 200] on span "3:2 (Classic / Landscape)" at bounding box center [94, 202] width 108 height 8
type input "**********"
type input "****"
type input "***"
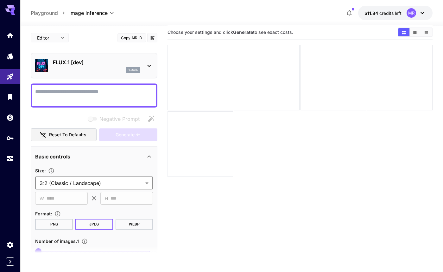
scroll to position [0, 0]
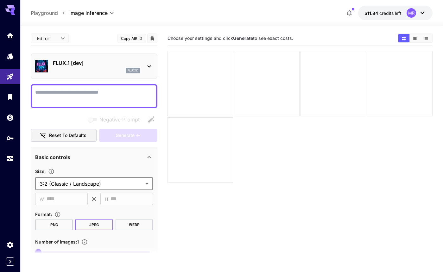
click at [91, 96] on textarea "Negative Prompt" at bounding box center [94, 96] width 118 height 15
click at [61, 95] on textarea "Negative Prompt" at bounding box center [94, 96] width 118 height 15
paste textarea "**********"
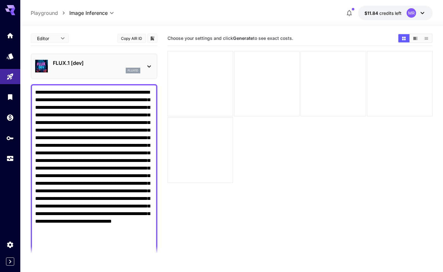
click at [153, 108] on textarea "Negative Prompt" at bounding box center [94, 172] width 118 height 167
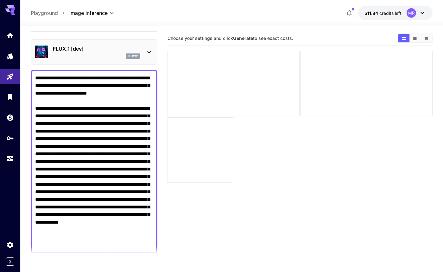
scroll to position [15, 0]
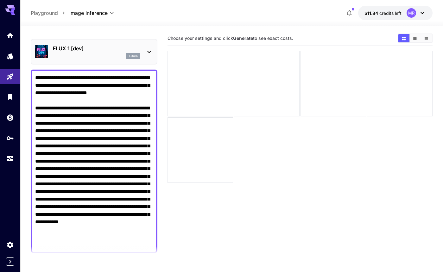
click at [45, 132] on textarea "Negative Prompt" at bounding box center [94, 161] width 118 height 175
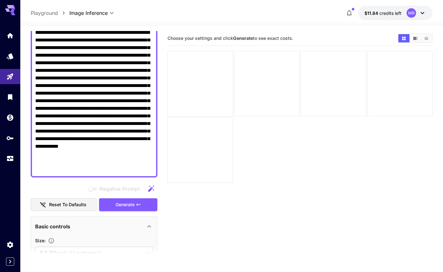
scroll to position [95, 0]
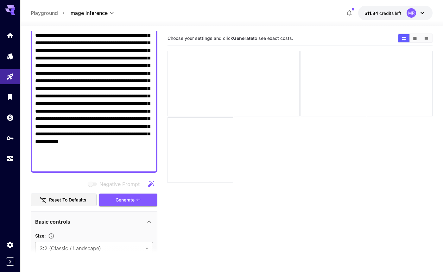
type textarea "**********"
click at [116, 201] on span "Generate" at bounding box center [125, 200] width 19 height 8
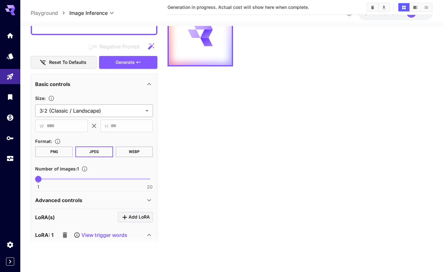
scroll to position [231, 0]
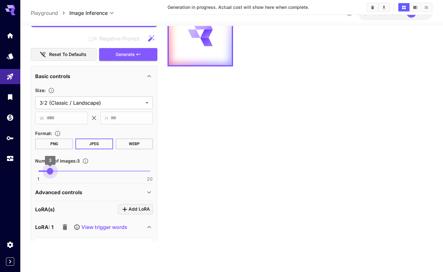
type input "*"
drag, startPoint x: 39, startPoint y: 171, endPoint x: 55, endPoint y: 172, distance: 15.5
click at [55, 172] on span "4" at bounding box center [56, 171] width 6 height 6
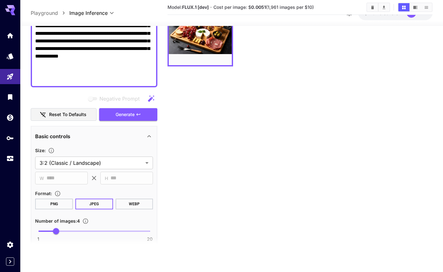
scroll to position [116, 0]
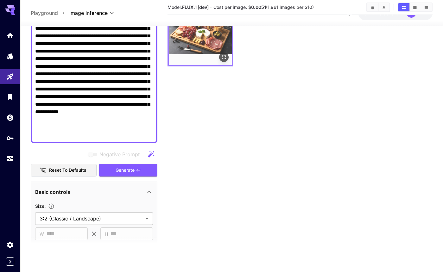
click at [223, 59] on icon "Open in fullscreen" at bounding box center [224, 57] width 4 height 4
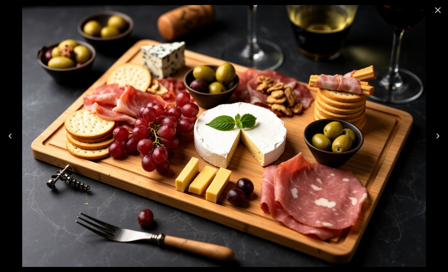
click at [437, 10] on icon "Close" at bounding box center [437, 10] width 10 height 10
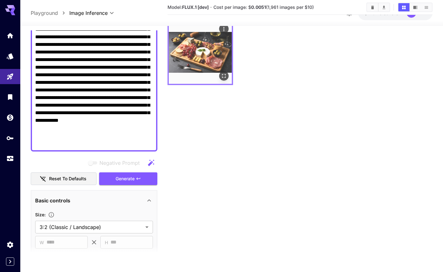
scroll to position [0, 0]
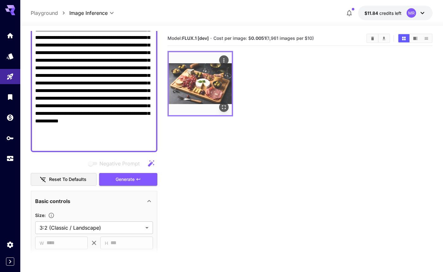
click at [222, 59] on icon "Actions" at bounding box center [224, 60] width 6 height 6
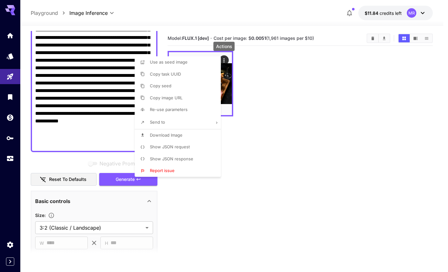
click at [167, 133] on span "Download Image" at bounding box center [166, 135] width 33 height 5
click at [49, 110] on div at bounding box center [224, 136] width 448 height 272
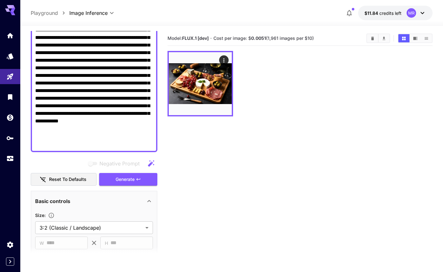
click at [92, 98] on textarea "Negative Prompt" at bounding box center [94, 60] width 118 height 175
click at [88, 98] on textarea "Negative Prompt" at bounding box center [94, 60] width 118 height 175
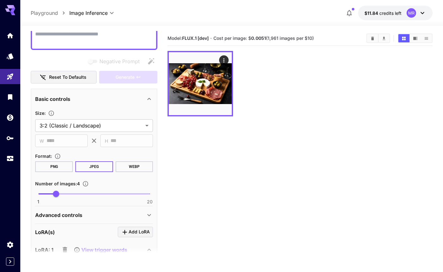
paste textarea "**********"
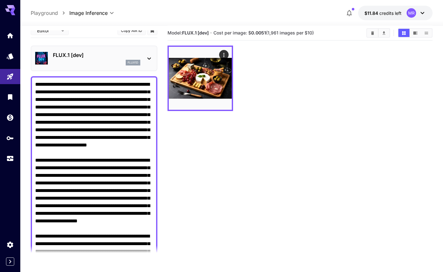
scroll to position [9, 0]
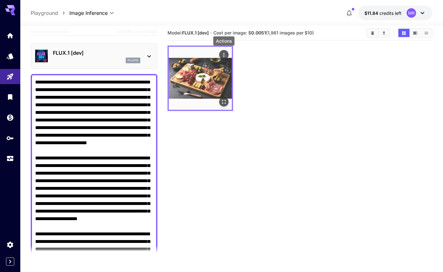
type textarea "**********"
click at [223, 53] on icon "Actions" at bounding box center [223, 55] width 1 height 4
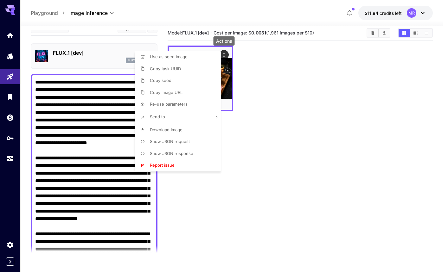
click at [281, 123] on div at bounding box center [224, 136] width 448 height 272
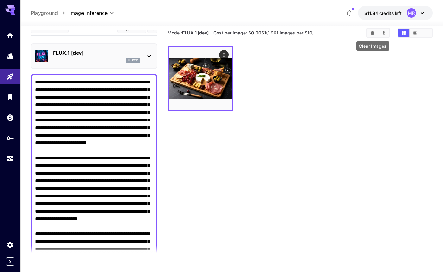
click at [371, 33] on icon "Clear Images" at bounding box center [372, 32] width 3 height 3
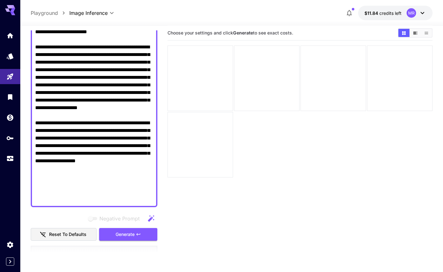
scroll to position [124, 0]
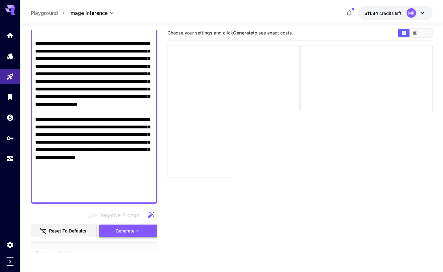
click at [128, 234] on span "Generate" at bounding box center [125, 231] width 19 height 8
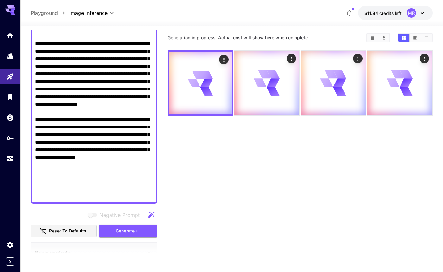
scroll to position [0, 0]
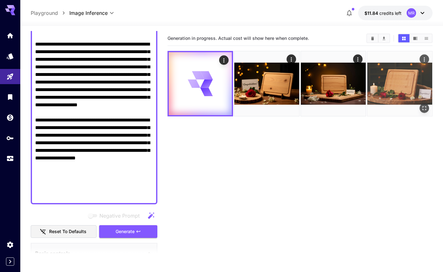
click at [393, 79] on img at bounding box center [399, 83] width 65 height 65
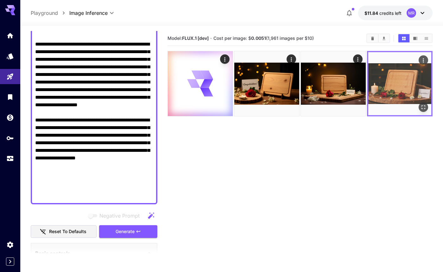
click at [425, 108] on icon "Open in fullscreen" at bounding box center [423, 107] width 6 height 6
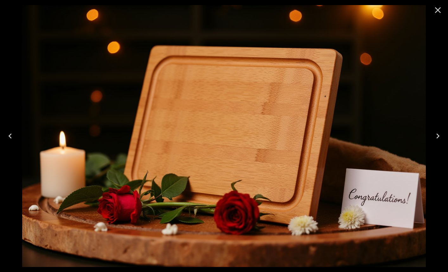
click at [435, 11] on icon "Close" at bounding box center [437, 10] width 10 height 10
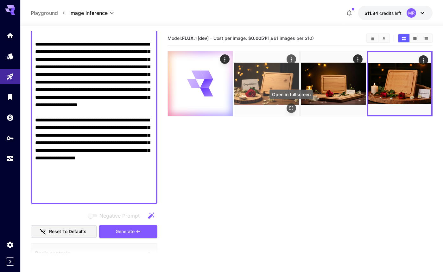
click at [290, 109] on icon "Open in fullscreen" at bounding box center [291, 108] width 6 height 6
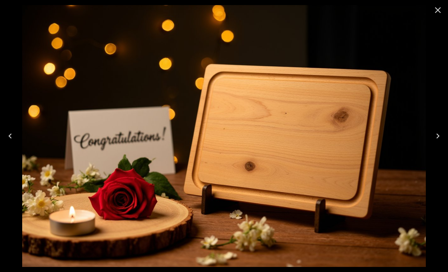
click at [438, 10] on icon "Close" at bounding box center [438, 10] width 6 height 6
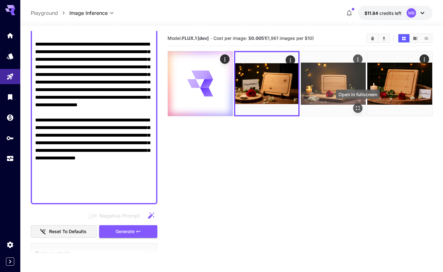
click at [356, 108] on icon "Open in fullscreen" at bounding box center [358, 108] width 6 height 6
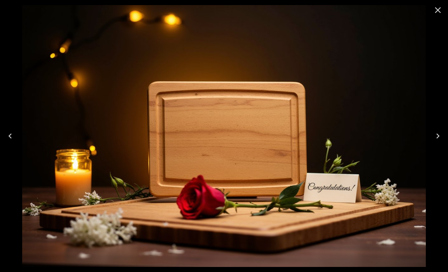
click at [437, 10] on icon "Close" at bounding box center [438, 10] width 6 height 6
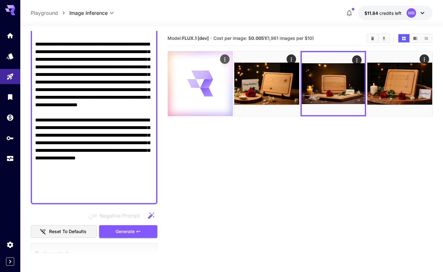
click at [219, 96] on div at bounding box center [200, 83] width 65 height 65
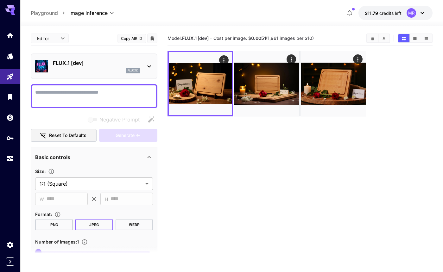
click at [114, 100] on textarea "Negative Prompt" at bounding box center [94, 96] width 118 height 15
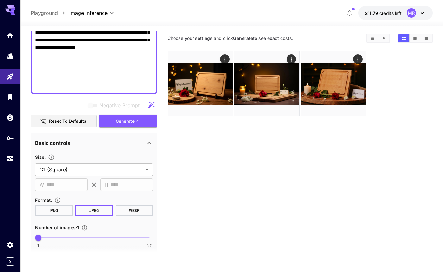
scroll to position [252, 0]
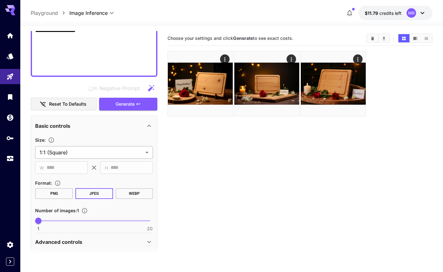
type textarea "**********"
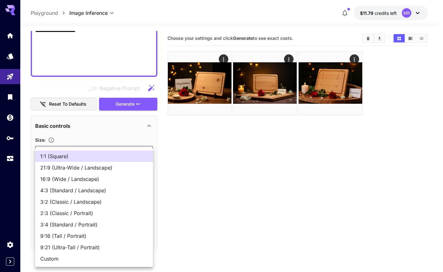
click at [97, 151] on body "**********" at bounding box center [221, 161] width 443 height 322
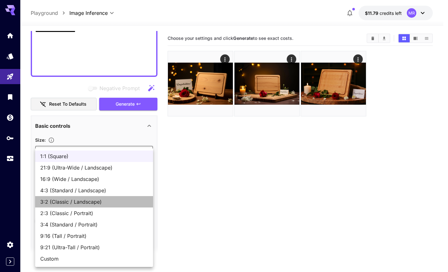
click at [89, 201] on span "3:2 (Classic / Landscape)" at bounding box center [94, 202] width 108 height 8
type input "**********"
type input "****"
type input "***"
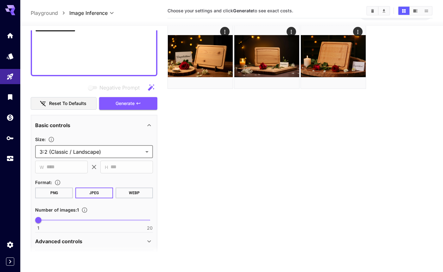
scroll to position [29, 0]
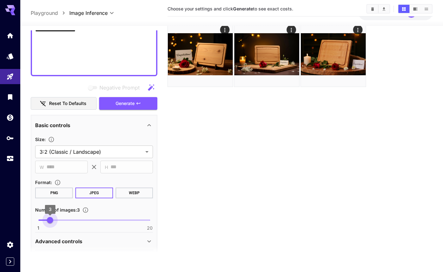
type input "*"
drag, startPoint x: 38, startPoint y: 220, endPoint x: 78, endPoint y: 213, distance: 40.8
click at [57, 220] on span "4" at bounding box center [56, 220] width 6 height 6
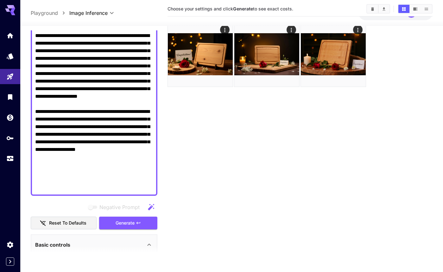
scroll to position [129, 0]
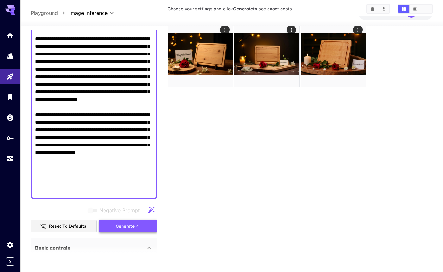
click at [113, 224] on button "Generate" at bounding box center [128, 226] width 58 height 13
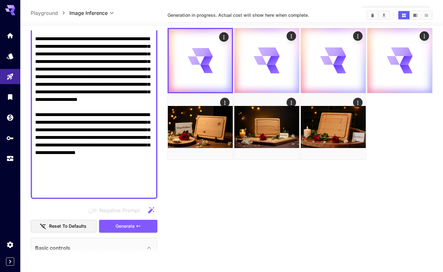
scroll to position [0, 0]
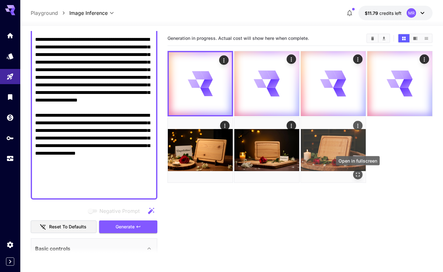
click at [358, 174] on icon "Open in fullscreen" at bounding box center [358, 175] width 6 height 6
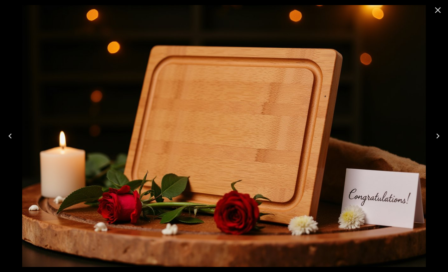
click at [438, 9] on icon "Close" at bounding box center [437, 10] width 10 height 10
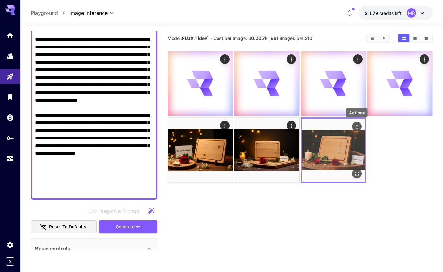
click at [357, 126] on icon "Actions" at bounding box center [357, 127] width 6 height 6
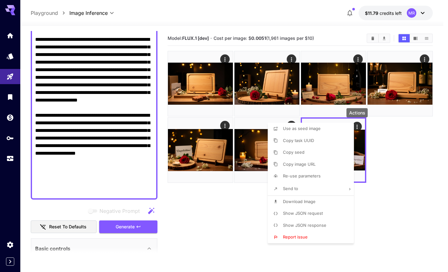
click at [420, 141] on div at bounding box center [224, 136] width 448 height 272
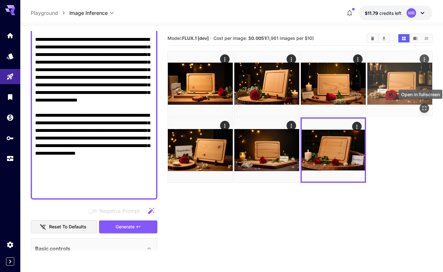
click at [423, 107] on icon "Open in fullscreen" at bounding box center [424, 108] width 4 height 4
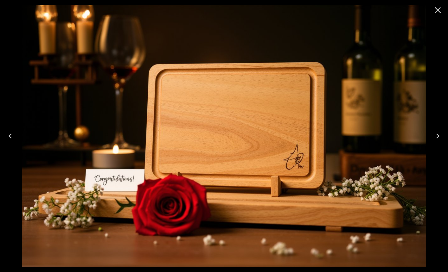
click at [10, 135] on icon "Previous" at bounding box center [10, 136] width 3 height 5
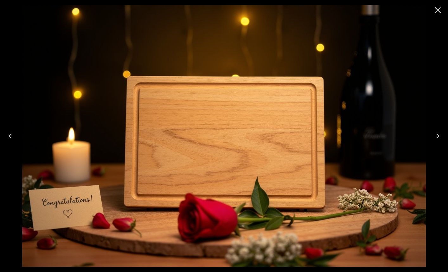
click at [10, 135] on icon "Previous" at bounding box center [10, 136] width 3 height 5
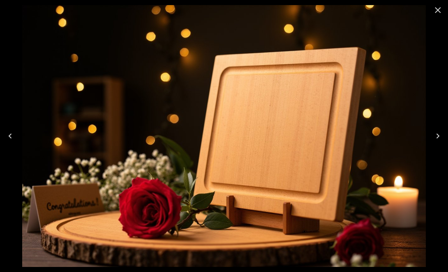
click at [10, 135] on icon "Previous" at bounding box center [10, 136] width 3 height 5
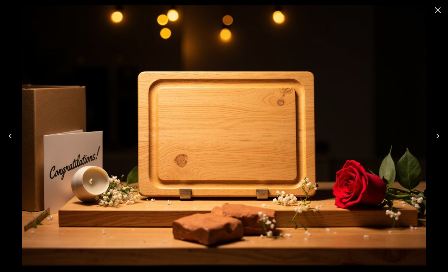
click at [437, 10] on icon "Close" at bounding box center [438, 10] width 6 height 6
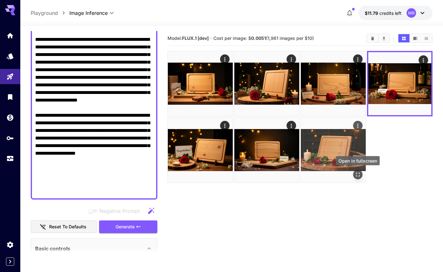
click at [357, 174] on icon "Open in fullscreen" at bounding box center [358, 175] width 6 height 6
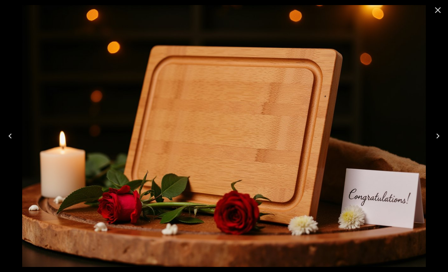
click at [439, 10] on icon "Close" at bounding box center [437, 10] width 10 height 10
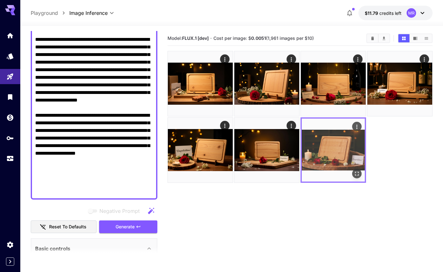
click at [357, 127] on icon "Actions" at bounding box center [357, 127] width 6 height 6
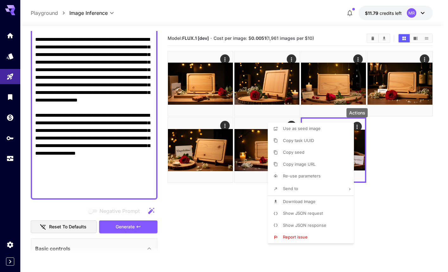
click at [301, 200] on span "Download Image" at bounding box center [299, 201] width 33 height 5
click at [403, 214] on div at bounding box center [224, 136] width 448 height 272
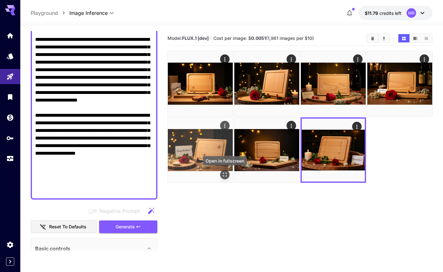
click at [225, 174] on icon "Open in fullscreen" at bounding box center [225, 175] width 6 height 6
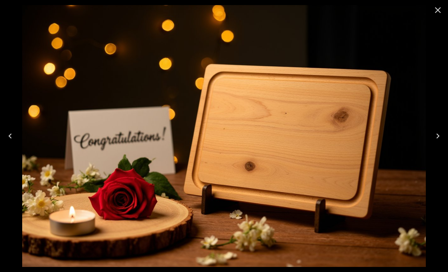
click at [436, 10] on icon "Close" at bounding box center [437, 10] width 10 height 10
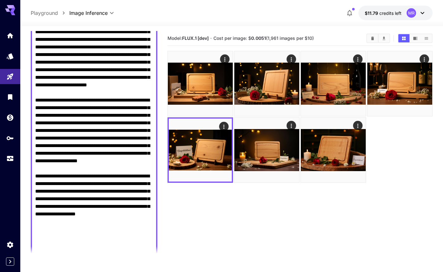
scroll to position [22, 0]
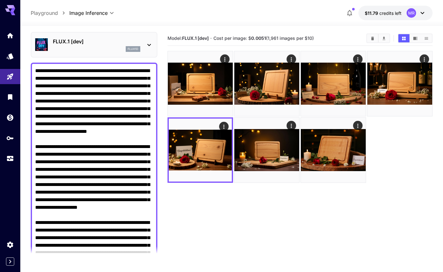
drag, startPoint x: 117, startPoint y: 72, endPoint x: 63, endPoint y: 79, distance: 54.0
click at [63, 79] on textarea "Negative Prompt" at bounding box center [94, 185] width 118 height 236
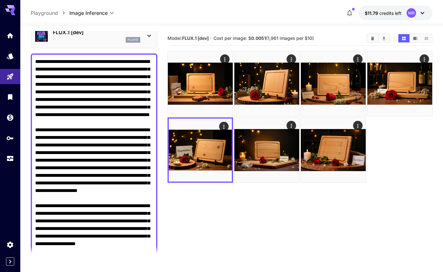
scroll to position [14, 0]
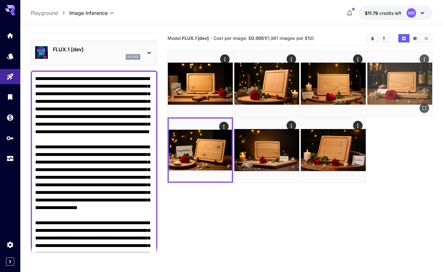
type textarea "**********"
click at [423, 108] on icon "Open in fullscreen" at bounding box center [424, 108] width 6 height 6
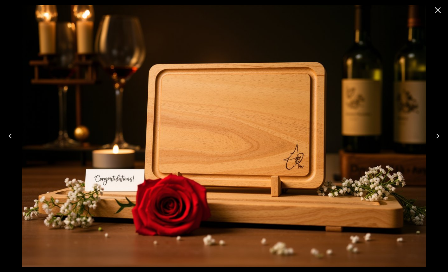
click at [438, 9] on icon "Close" at bounding box center [438, 10] width 6 height 6
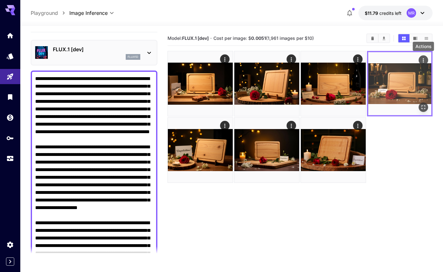
click at [424, 60] on icon "Actions" at bounding box center [423, 60] width 1 height 4
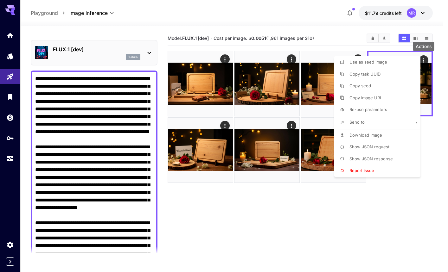
click at [366, 134] on span "Download Image" at bounding box center [365, 135] width 33 height 5
click at [288, 217] on div at bounding box center [224, 136] width 448 height 272
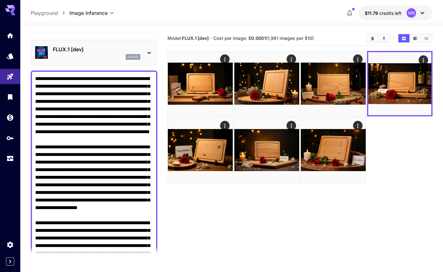
click at [98, 123] on textarea "Negative Prompt" at bounding box center [94, 189] width 118 height 228
click at [12, 58] on icon "Models" at bounding box center [11, 55] width 8 height 8
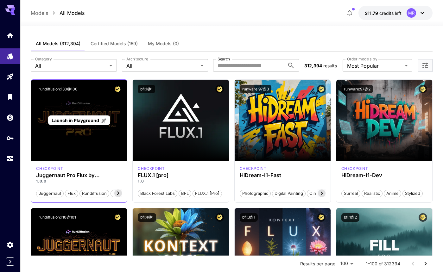
click at [78, 120] on span "Launch in Playground" at bounding box center [75, 120] width 47 height 5
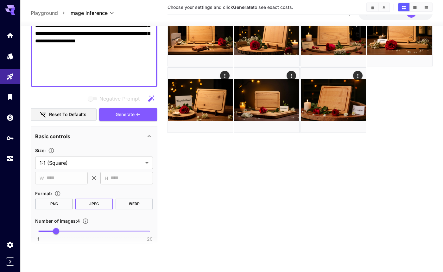
scroll to position [246, 0]
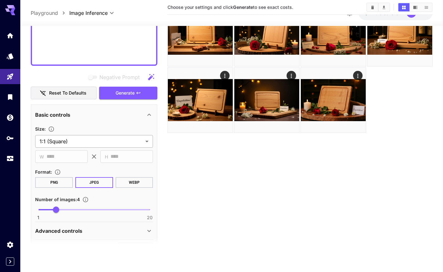
click at [110, 142] on body "**********" at bounding box center [221, 111] width 443 height 322
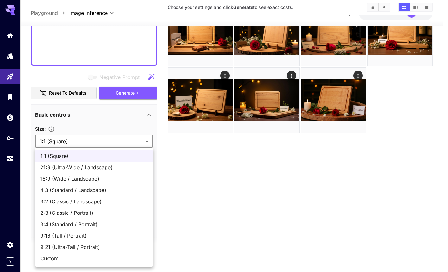
click at [77, 201] on span "3:2 (Classic / Landscape)" at bounding box center [94, 202] width 108 height 8
type input "**********"
type input "****"
type input "***"
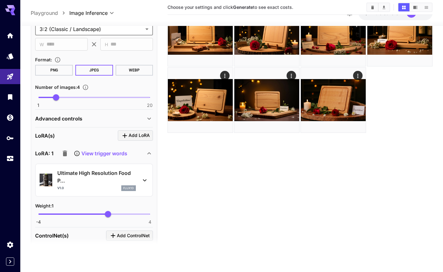
scroll to position [152, 0]
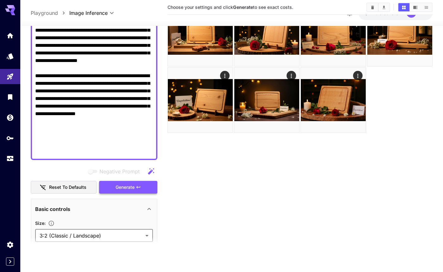
click at [112, 187] on button "Generate" at bounding box center [128, 187] width 58 height 13
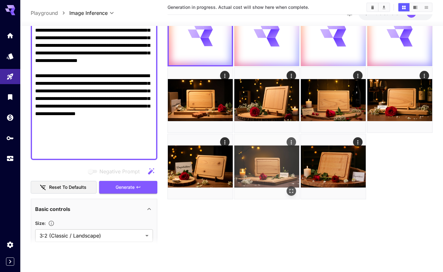
scroll to position [0, 0]
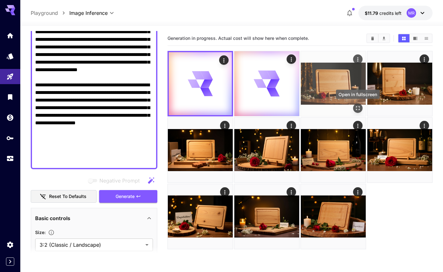
click at [356, 107] on icon "Open in fullscreen" at bounding box center [358, 108] width 4 height 4
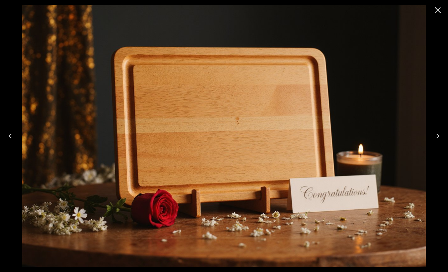
click at [437, 11] on icon "Close" at bounding box center [438, 10] width 6 height 6
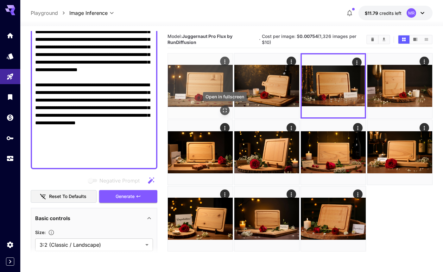
click at [224, 110] on icon "Open in fullscreen" at bounding box center [225, 110] width 6 height 6
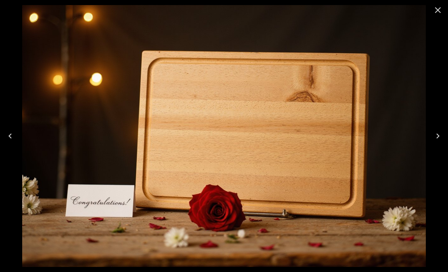
click at [435, 9] on icon "Close" at bounding box center [437, 10] width 10 height 10
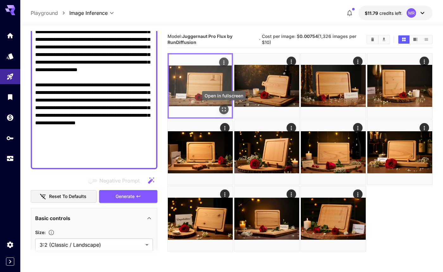
click at [222, 110] on icon "Open in fullscreen" at bounding box center [224, 109] width 6 height 6
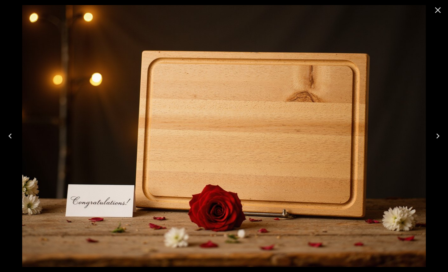
click at [436, 11] on icon "Close" at bounding box center [438, 10] width 6 height 6
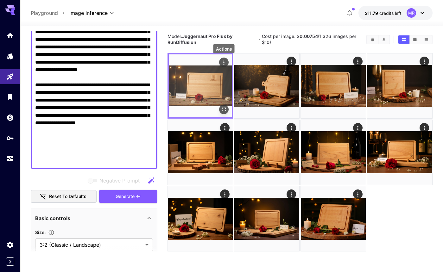
click at [224, 63] on icon "Actions" at bounding box center [223, 62] width 1 height 4
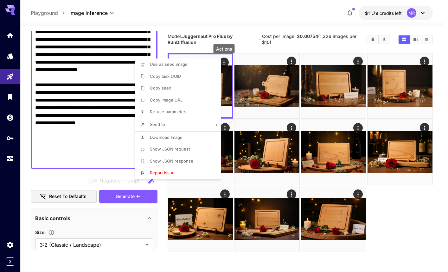
click at [173, 135] on span "Download Image" at bounding box center [166, 137] width 33 height 5
click at [391, 203] on div at bounding box center [224, 136] width 448 height 272
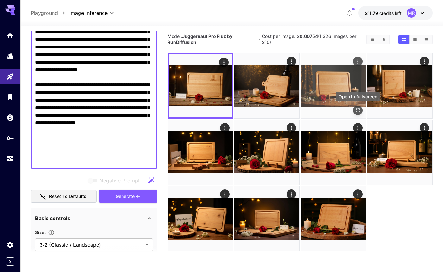
click at [358, 108] on icon "Open in fullscreen" at bounding box center [358, 110] width 6 height 6
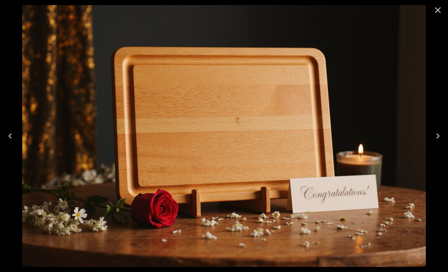
click at [438, 9] on icon "Close" at bounding box center [437, 10] width 10 height 10
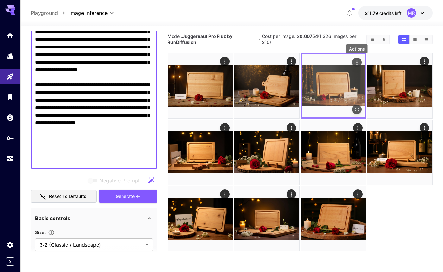
click at [358, 63] on icon "Actions" at bounding box center [357, 63] width 6 height 6
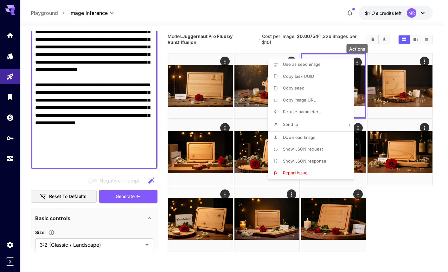
click at [295, 137] on span "Download Image" at bounding box center [299, 137] width 33 height 5
click at [48, 92] on div at bounding box center [224, 136] width 448 height 272
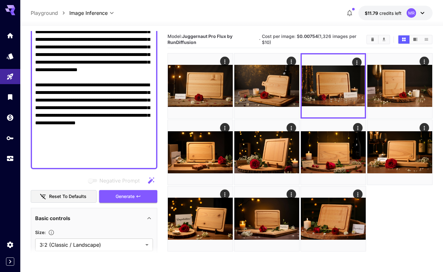
click at [48, 92] on textarea "Negative Prompt" at bounding box center [94, 51] width 118 height 228
paste textarea "**********"
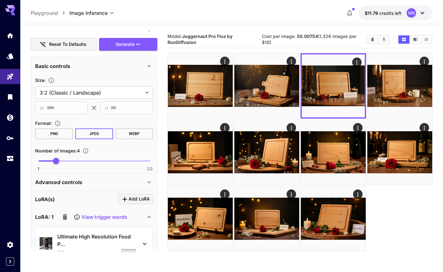
scroll to position [122, 0]
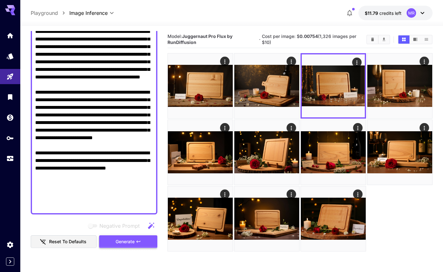
click at [123, 244] on span "Generate" at bounding box center [125, 242] width 19 height 8
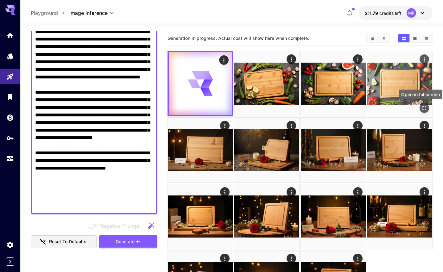
click at [424, 107] on icon "Open in fullscreen" at bounding box center [424, 108] width 6 height 6
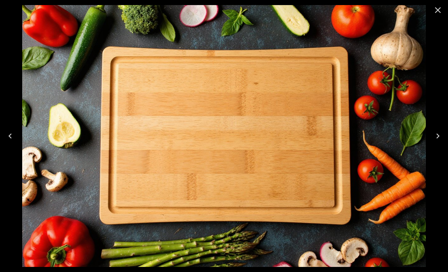
click at [435, 9] on icon "Close" at bounding box center [437, 10] width 10 height 10
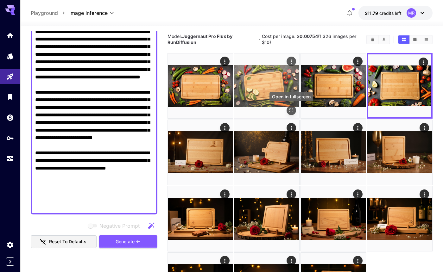
click at [291, 108] on icon "Open in fullscreen" at bounding box center [291, 110] width 6 height 6
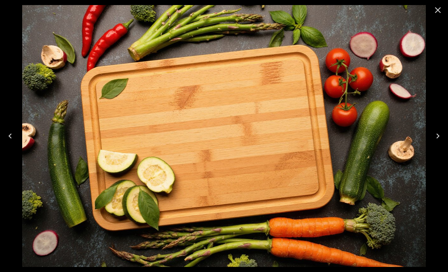
click at [435, 9] on icon "Close" at bounding box center [437, 10] width 10 height 10
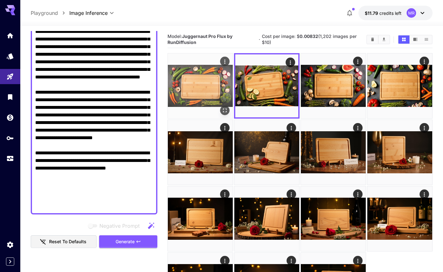
click at [224, 109] on icon "Open in fullscreen" at bounding box center [225, 110] width 6 height 6
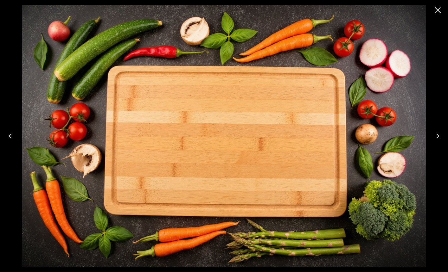
click at [437, 11] on icon "Close" at bounding box center [438, 10] width 6 height 6
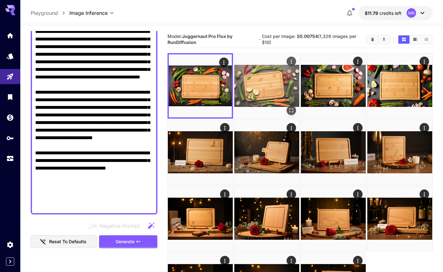
click at [289, 111] on icon "Open in fullscreen" at bounding box center [291, 111] width 4 height 4
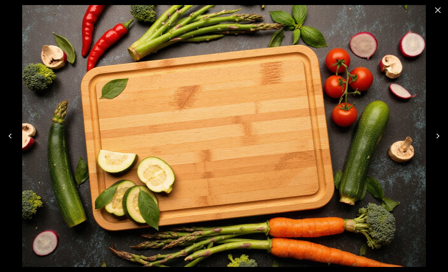
click at [437, 9] on icon "Close" at bounding box center [438, 10] width 6 height 6
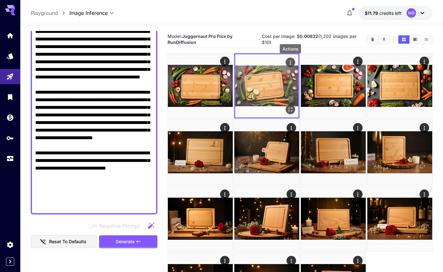
click at [292, 63] on icon "Actions" at bounding box center [290, 63] width 6 height 6
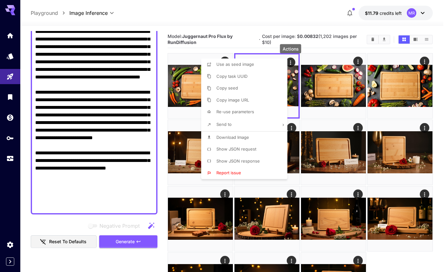
click at [247, 138] on span "Download Image" at bounding box center [232, 137] width 33 height 5
drag, startPoint x: 438, startPoint y: 31, endPoint x: 421, endPoint y: 39, distance: 18.7
click at [438, 31] on div at bounding box center [224, 136] width 448 height 272
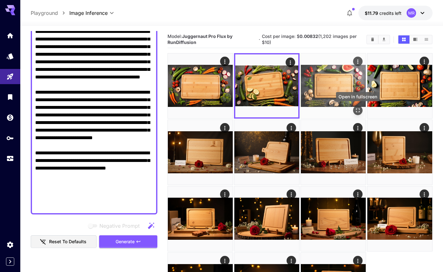
click at [359, 110] on icon "Open in fullscreen" at bounding box center [358, 110] width 6 height 6
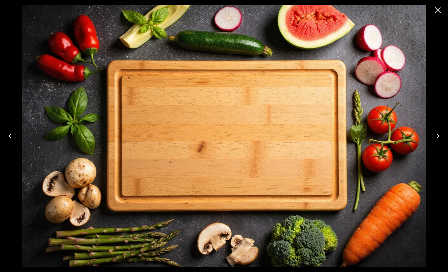
drag, startPoint x: 438, startPoint y: 10, endPoint x: 431, endPoint y: 14, distance: 8.3
click at [438, 10] on icon "Close" at bounding box center [438, 10] width 6 height 6
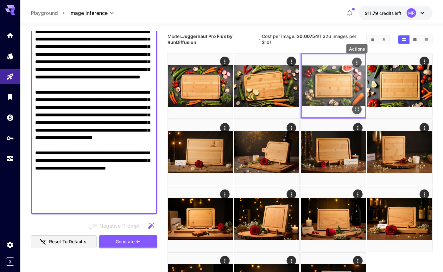
click at [358, 62] on icon "Actions" at bounding box center [357, 63] width 6 height 6
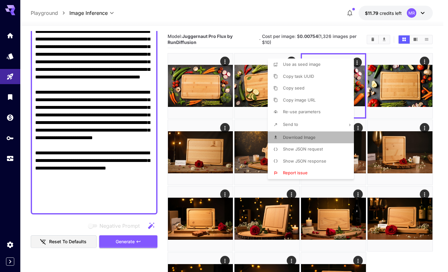
click at [302, 135] on p "Download Image" at bounding box center [299, 138] width 33 height 6
click at [437, 44] on div at bounding box center [224, 136] width 448 height 272
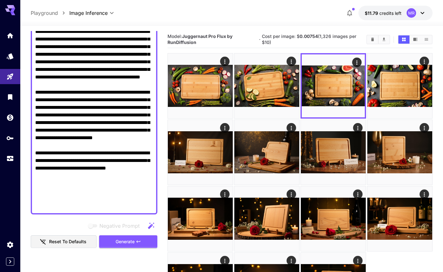
click at [77, 136] on textarea "Negative Prompt" at bounding box center [94, 88] width 118 height 243
paste textarea "**********"
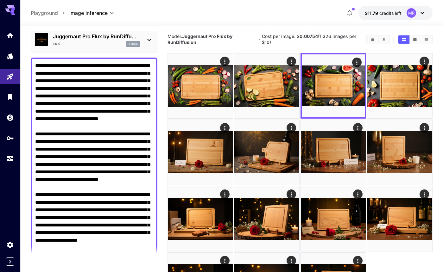
scroll to position [27, 0]
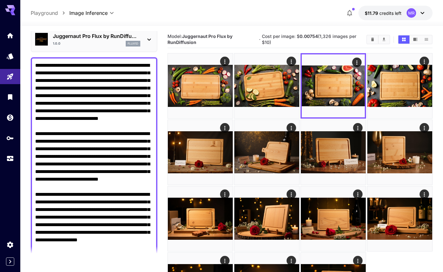
type textarea "**********"
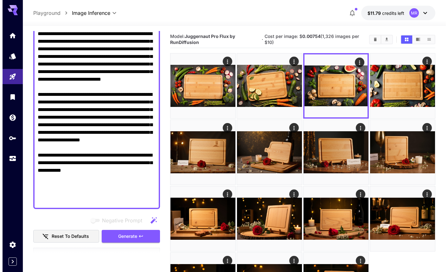
scroll to position [143, 0]
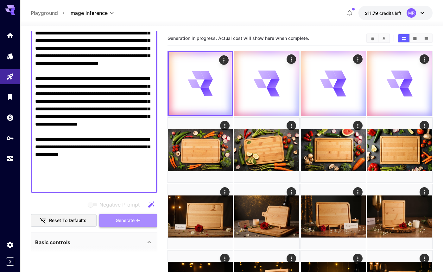
click at [125, 220] on span "Generate" at bounding box center [125, 221] width 19 height 8
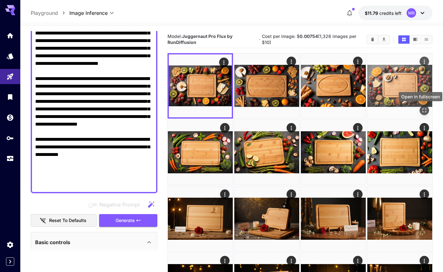
click at [424, 110] on icon "Open in fullscreen" at bounding box center [424, 110] width 6 height 6
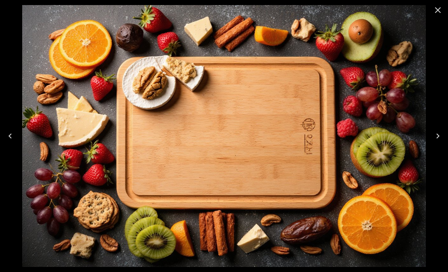
scroll to position [143, 0]
click at [437, 10] on icon "Close" at bounding box center [438, 10] width 6 height 6
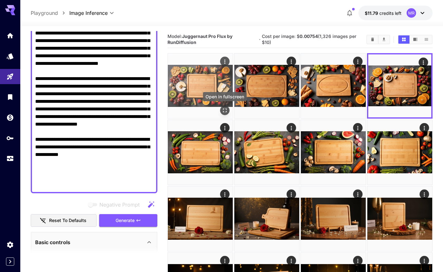
click at [224, 110] on icon "Open in fullscreen" at bounding box center [225, 110] width 6 height 6
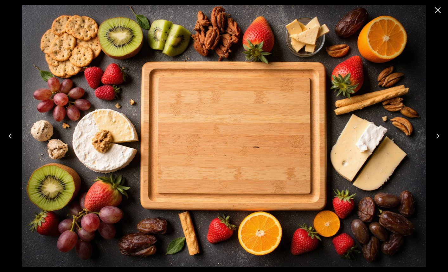
click at [435, 10] on icon "Close" at bounding box center [437, 10] width 10 height 10
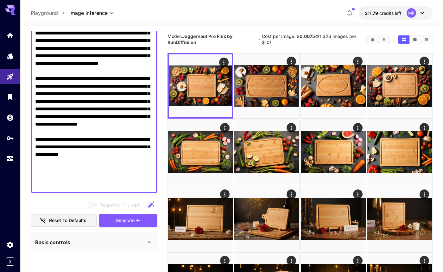
scroll to position [0, 0]
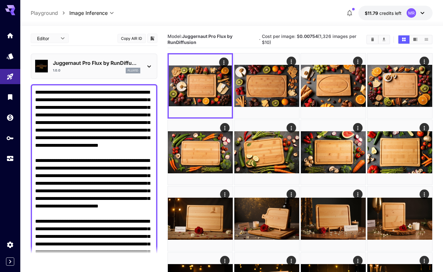
drag, startPoint x: 54, startPoint y: 108, endPoint x: 108, endPoint y: 108, distance: 53.2
click at [108, 108] on textarea "Negative Prompt" at bounding box center [94, 210] width 118 height 243
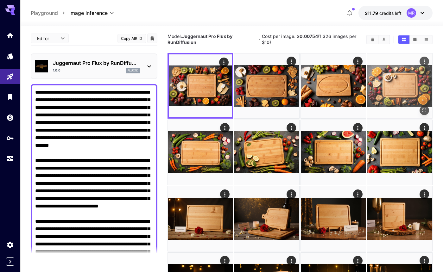
click at [423, 61] on icon "Actions" at bounding box center [424, 62] width 6 height 6
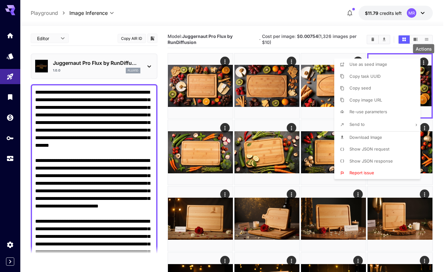
click at [366, 135] on span "Download Image" at bounding box center [365, 137] width 33 height 5
click at [90, 50] on div at bounding box center [224, 136] width 448 height 272
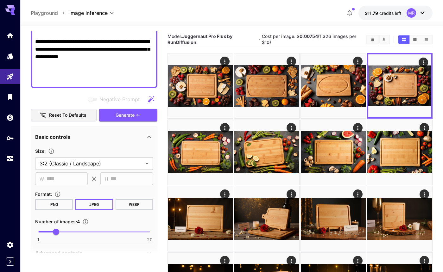
scroll to position [269, 0]
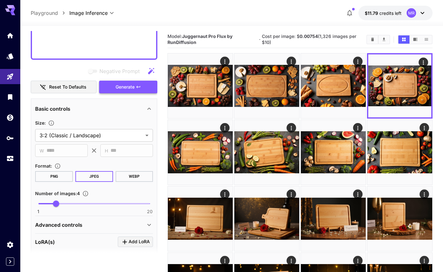
click at [132, 86] on span "Generate" at bounding box center [125, 87] width 19 height 8
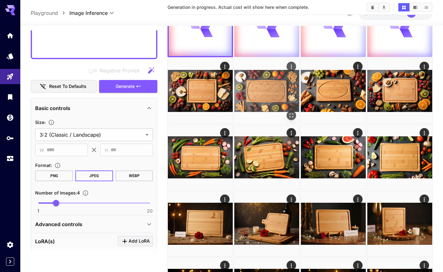
scroll to position [0, 0]
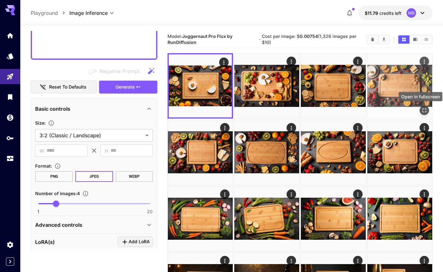
click at [424, 110] on icon "Open in fullscreen" at bounding box center [424, 110] width 6 height 6
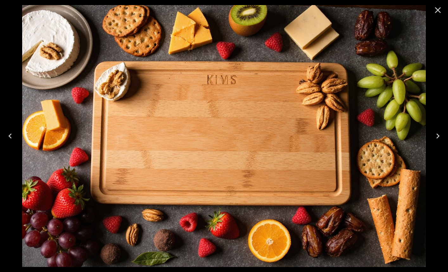
click at [437, 9] on icon "Close" at bounding box center [437, 10] width 10 height 10
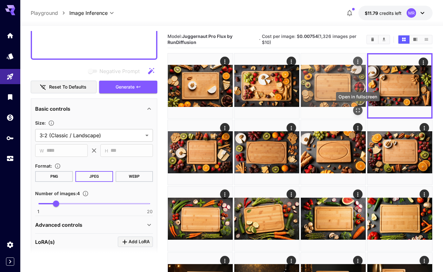
click at [357, 110] on icon "Open in fullscreen" at bounding box center [358, 110] width 6 height 6
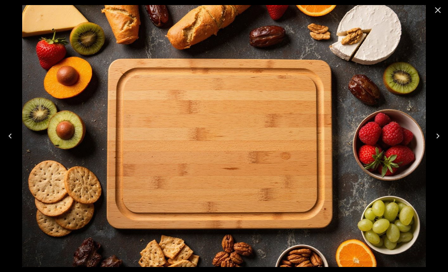
click at [434, 10] on icon "Close" at bounding box center [437, 10] width 10 height 10
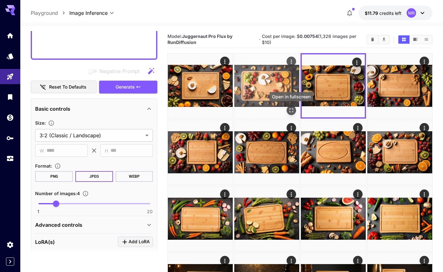
click at [292, 109] on icon "Open in fullscreen" at bounding box center [291, 110] width 6 height 6
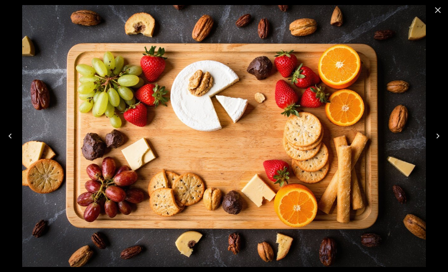
click at [435, 12] on icon "Close" at bounding box center [437, 10] width 10 height 10
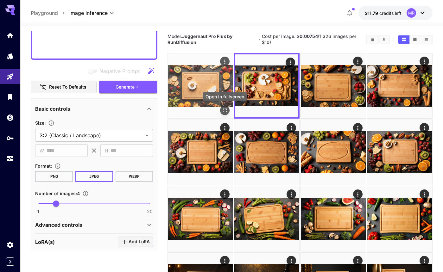
click at [224, 112] on icon "Open in fullscreen" at bounding box center [225, 110] width 6 height 6
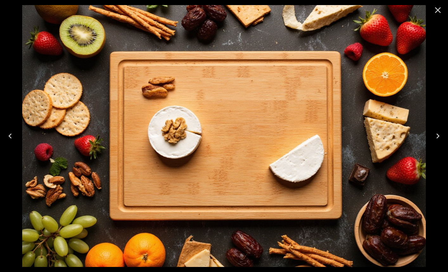
click at [434, 10] on icon "Close" at bounding box center [437, 10] width 10 height 10
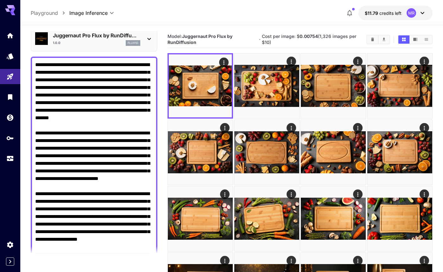
scroll to position [43, 0]
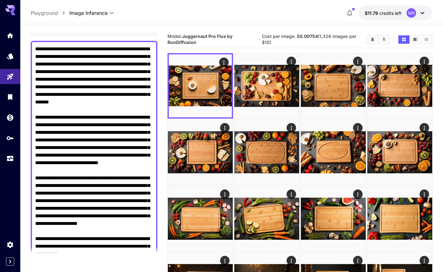
click at [78, 100] on textarea "Negative Prompt" at bounding box center [94, 163] width 118 height 236
paste textarea "**********"
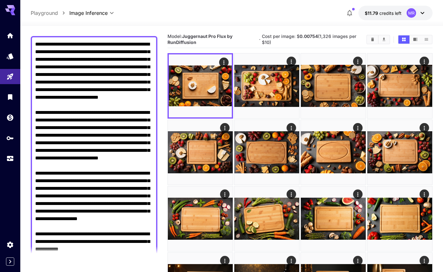
scroll to position [9, 0]
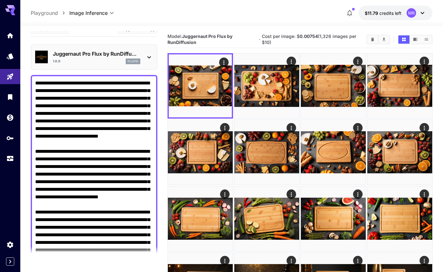
click at [63, 99] on textarea "Negative Prompt" at bounding box center [94, 200] width 118 height 243
click at [92, 99] on textarea "Negative Prompt" at bounding box center [94, 200] width 118 height 243
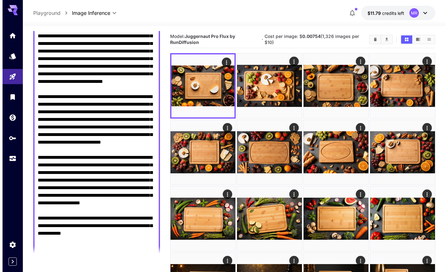
scroll to position [133, 0]
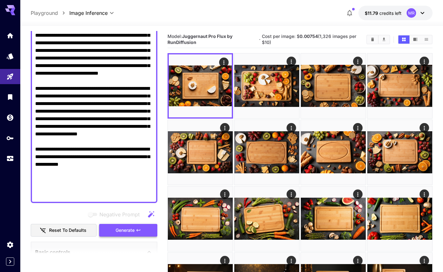
type textarea "**********"
click at [129, 231] on span "Generate" at bounding box center [125, 231] width 19 height 8
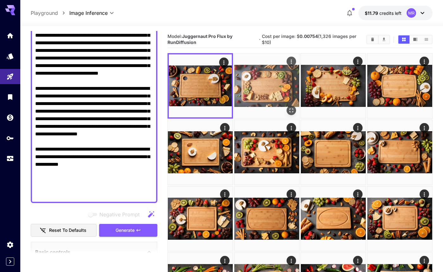
click at [288, 111] on icon "Open in fullscreen" at bounding box center [291, 110] width 6 height 6
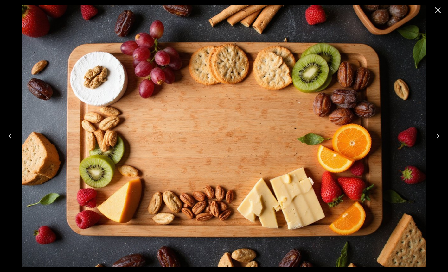
click at [436, 11] on icon "Close" at bounding box center [437, 10] width 10 height 10
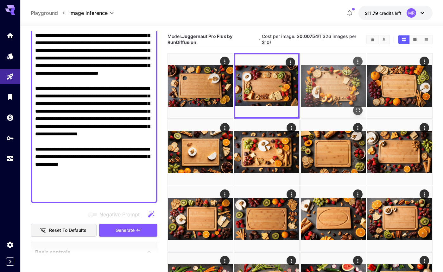
click at [358, 111] on icon "Open in fullscreen" at bounding box center [358, 110] width 6 height 6
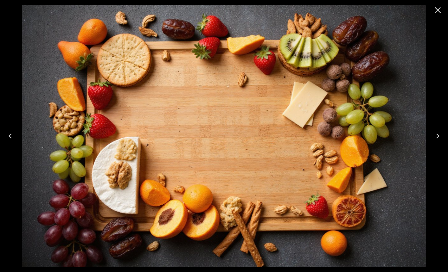
click at [440, 9] on icon "Close" at bounding box center [437, 10] width 10 height 10
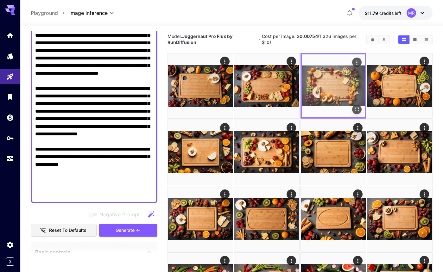
click at [356, 62] on icon "Actions" at bounding box center [356, 62] width 1 height 4
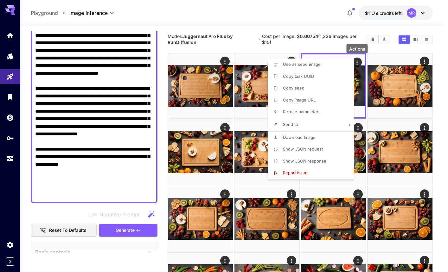
click at [317, 136] on li "Download Image" at bounding box center [313, 138] width 90 height 12
click at [248, 33] on div at bounding box center [224, 136] width 448 height 272
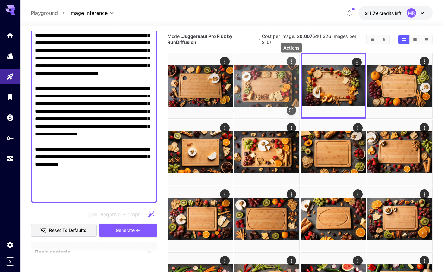
click at [291, 63] on icon "Actions" at bounding box center [291, 62] width 6 height 6
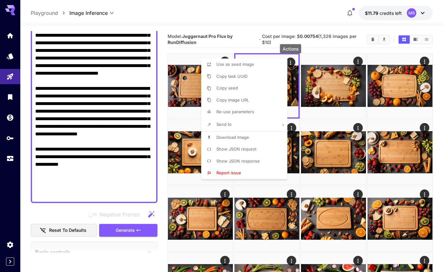
click at [226, 137] on span "Download Image" at bounding box center [232, 137] width 33 height 5
